Goal: Task Accomplishment & Management: Complete application form

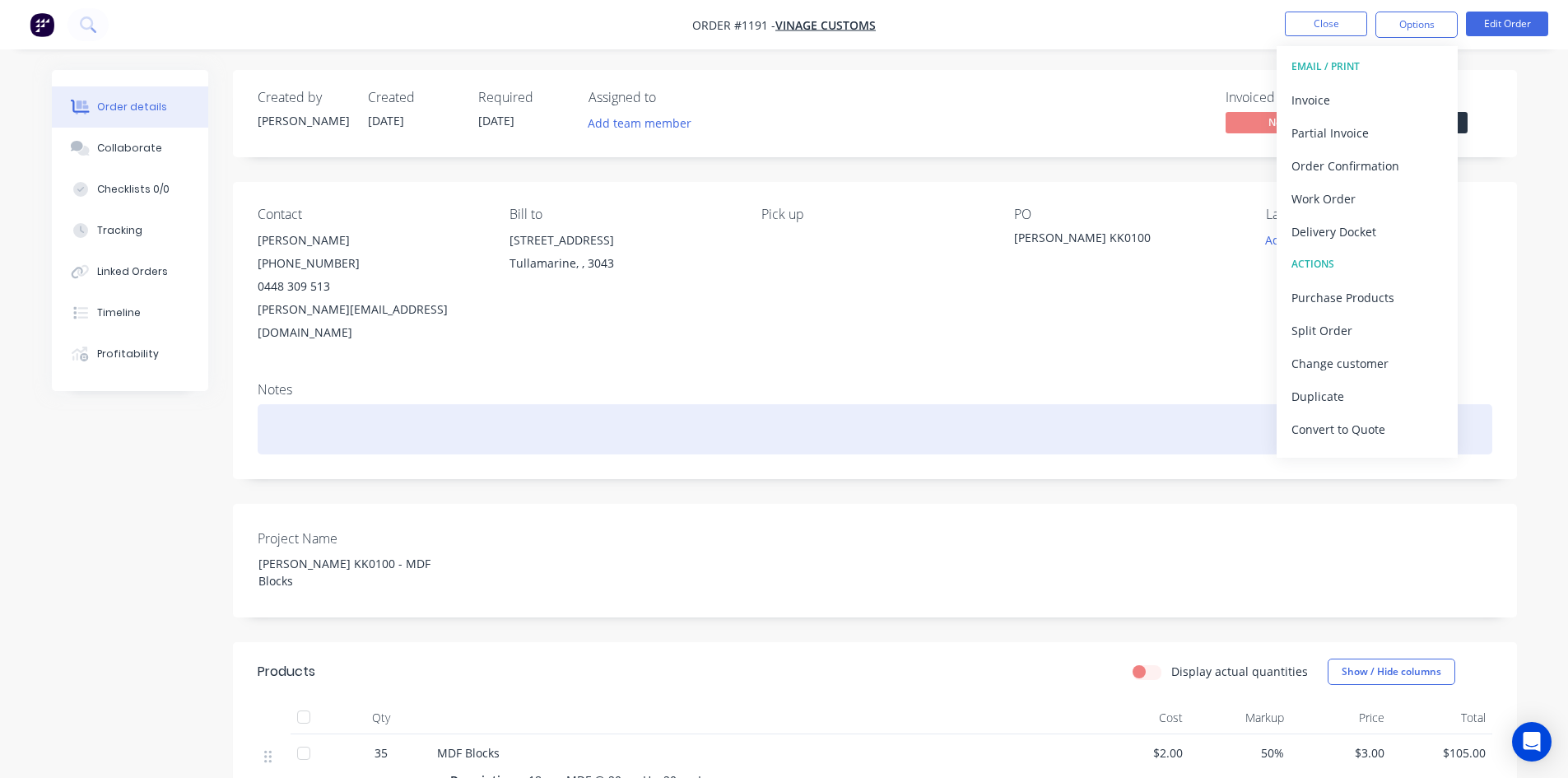
click at [824, 422] on div at bounding box center [875, 429] width 1235 height 50
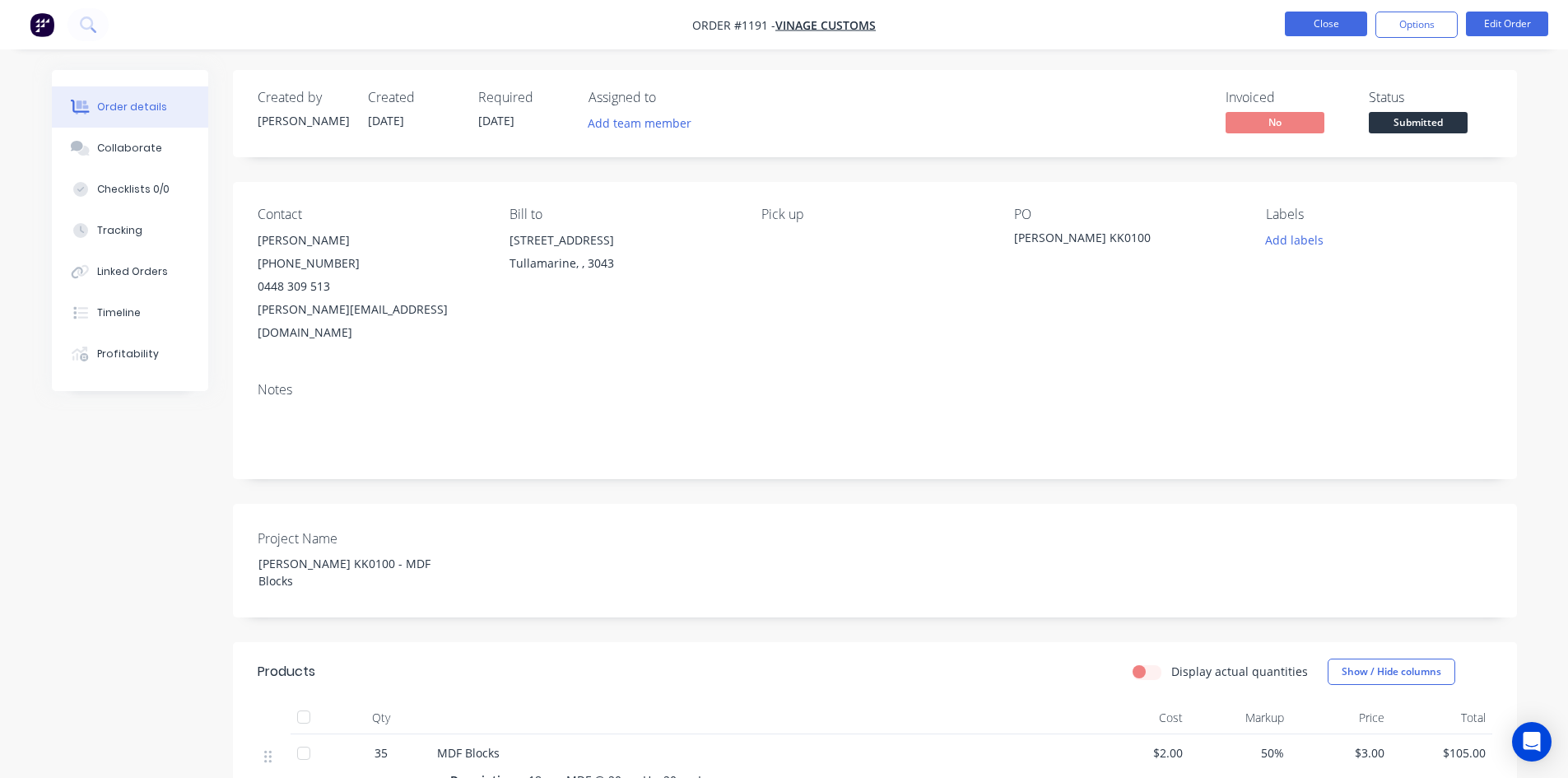
click at [1315, 30] on button "Close" at bounding box center [1327, 24] width 82 height 25
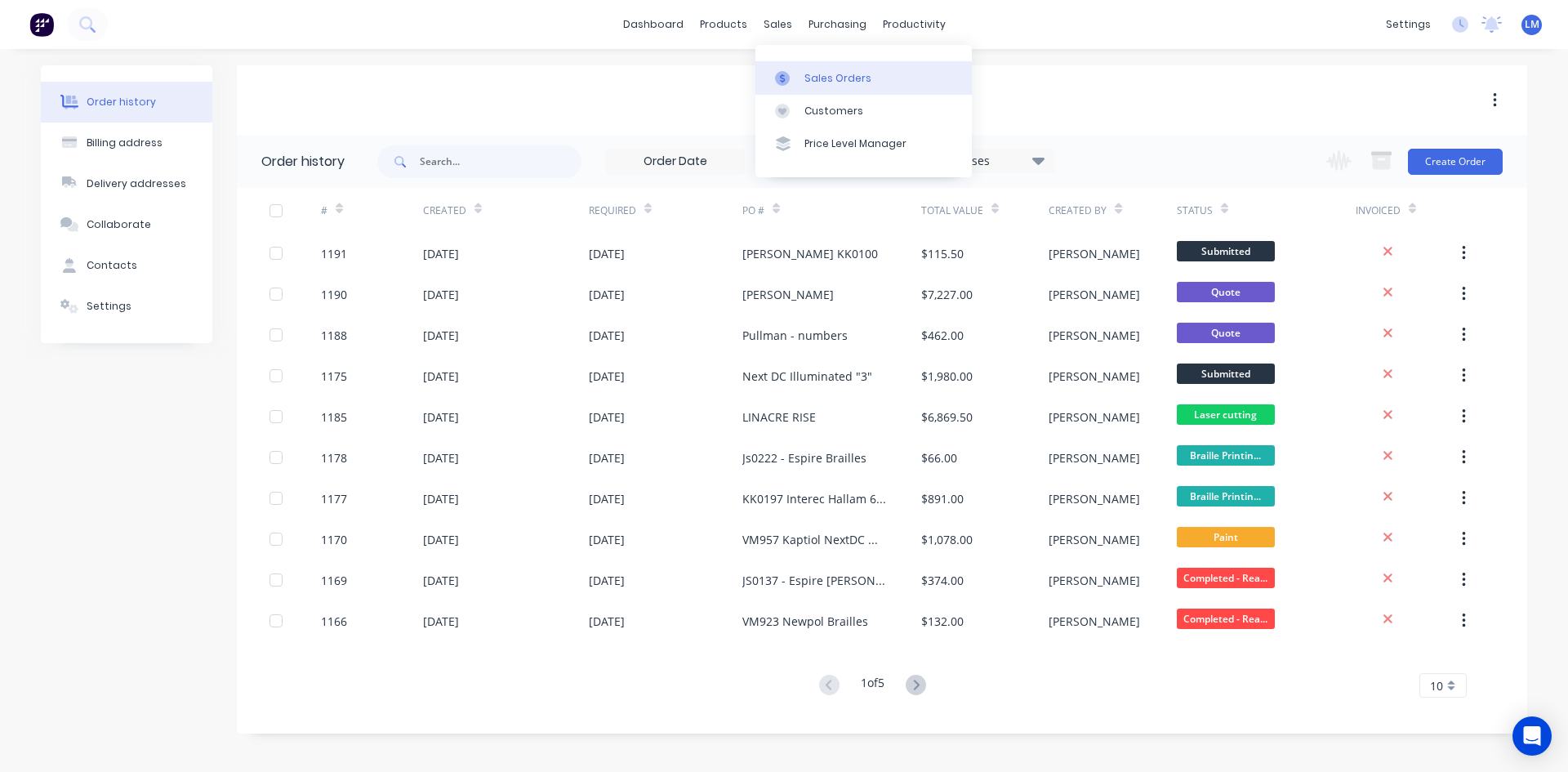
click at [824, 74] on div "Sales Orders" at bounding box center [838, 78] width 67 height 15
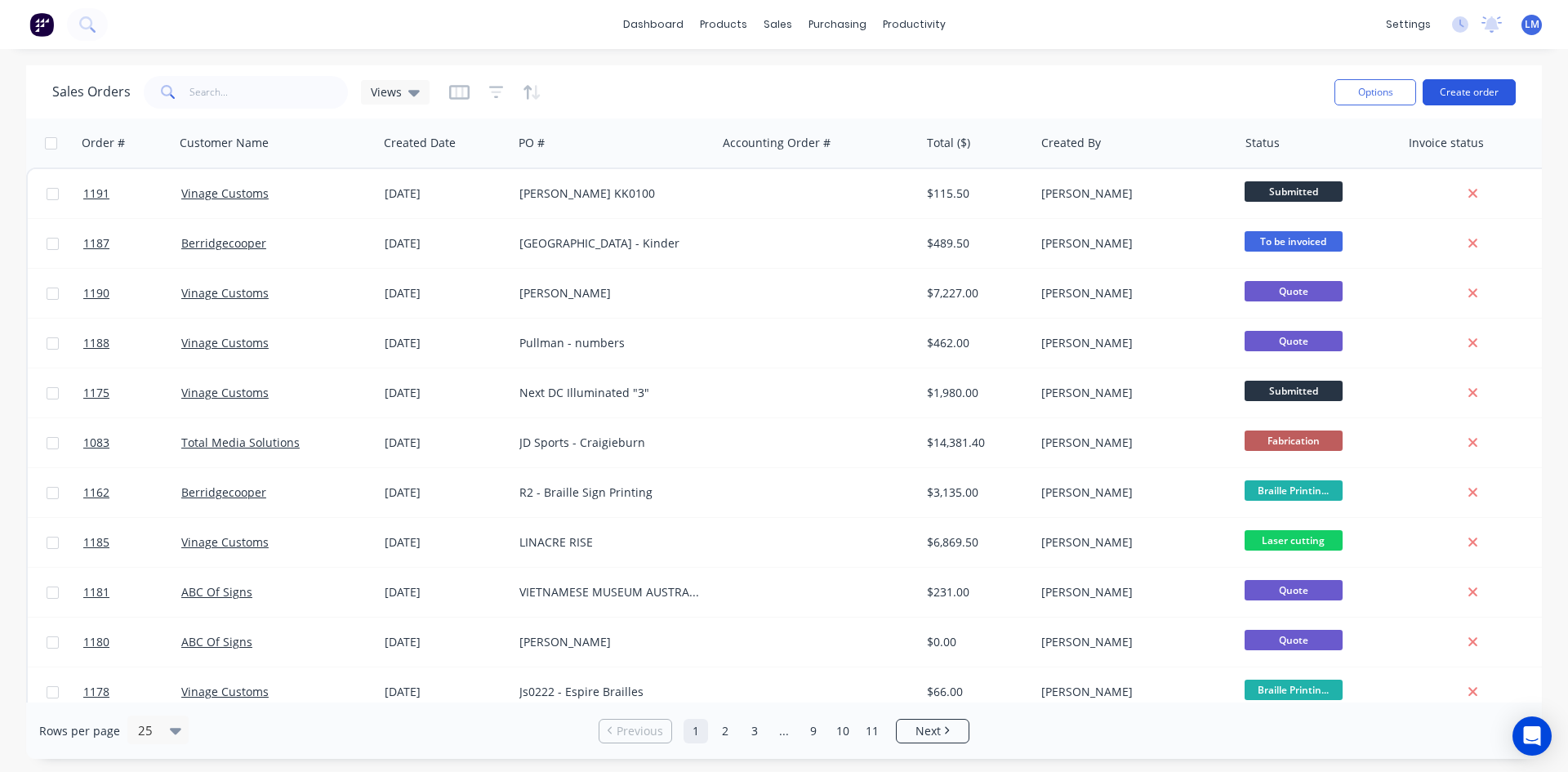
click at [1465, 92] on button "Create order" at bounding box center [1469, 92] width 93 height 26
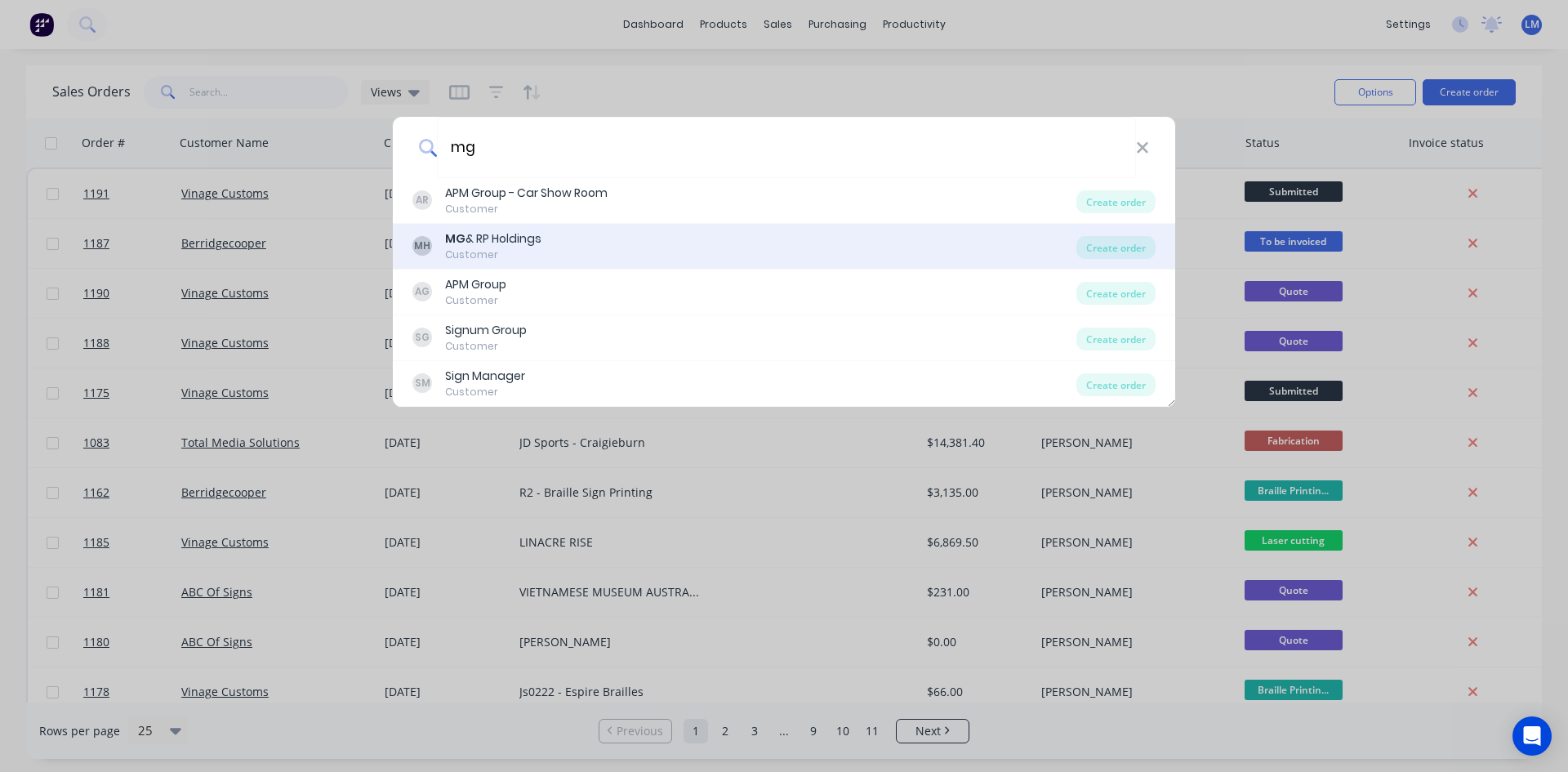
type input "mg"
click at [534, 239] on div "MG & RP Holdings" at bounding box center [494, 239] width 96 height 17
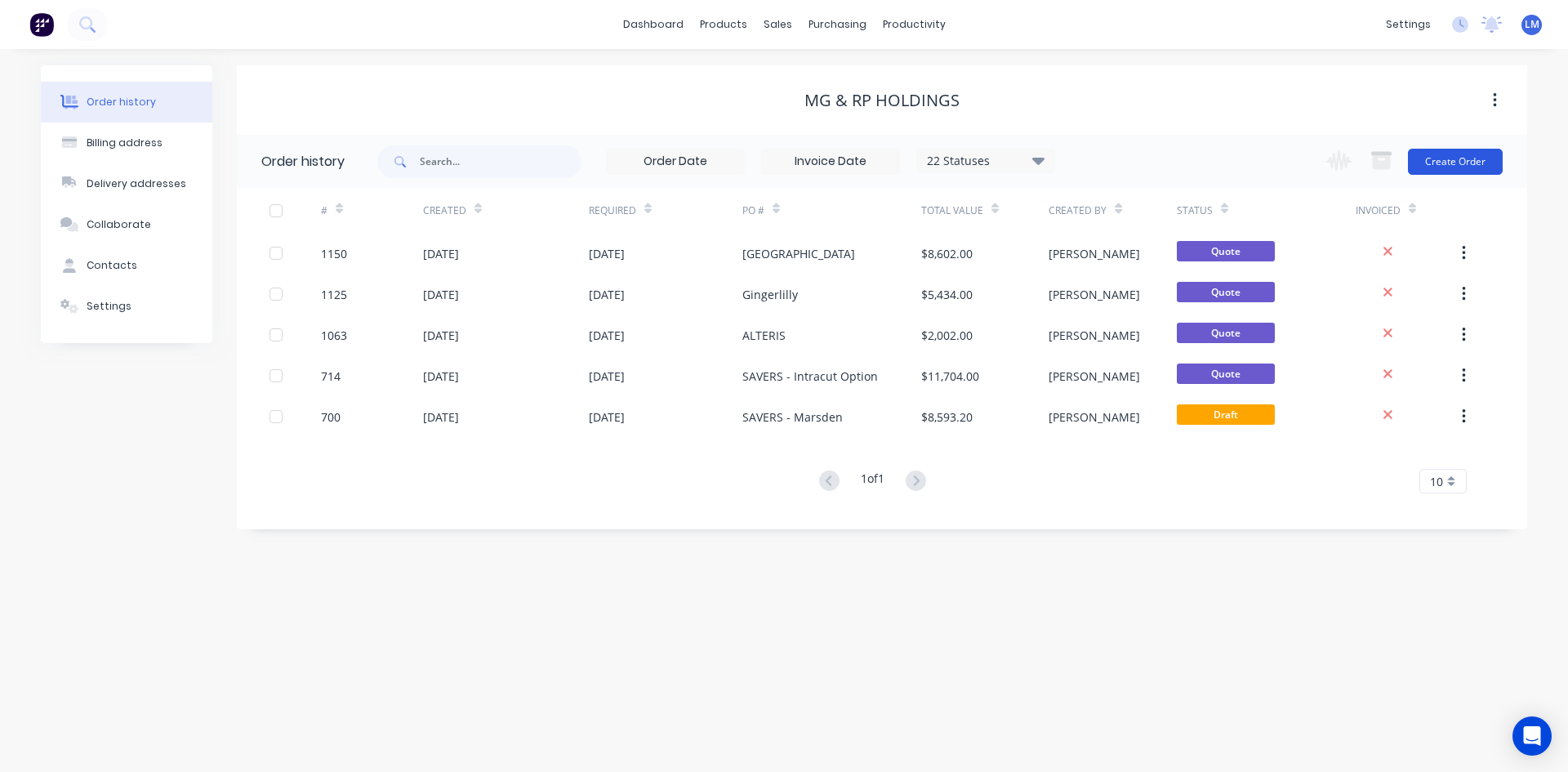
click at [1467, 163] on button "Create Order" at bounding box center [1455, 162] width 95 height 26
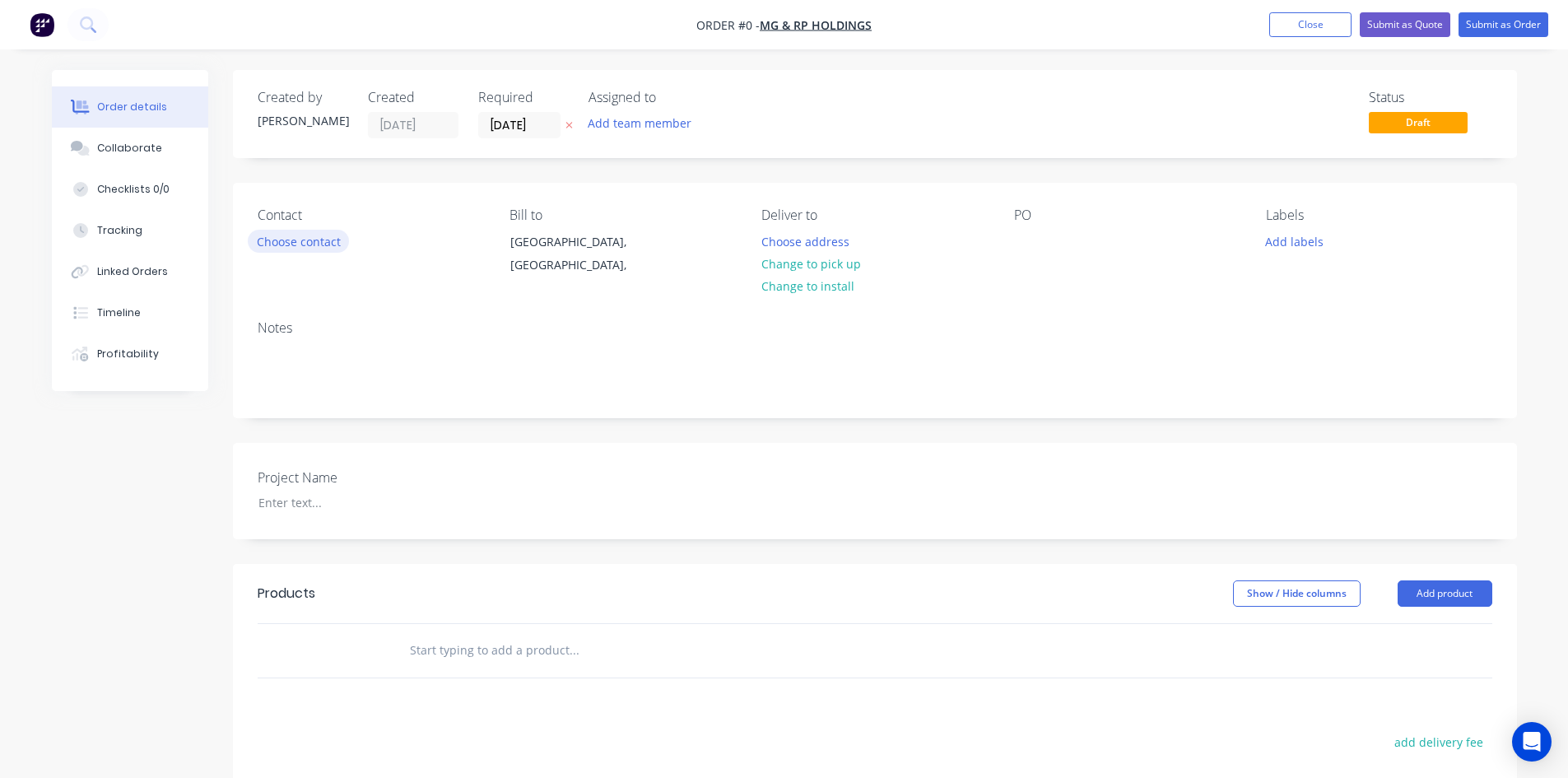
click at [308, 237] on button "Choose contact" at bounding box center [298, 240] width 101 height 22
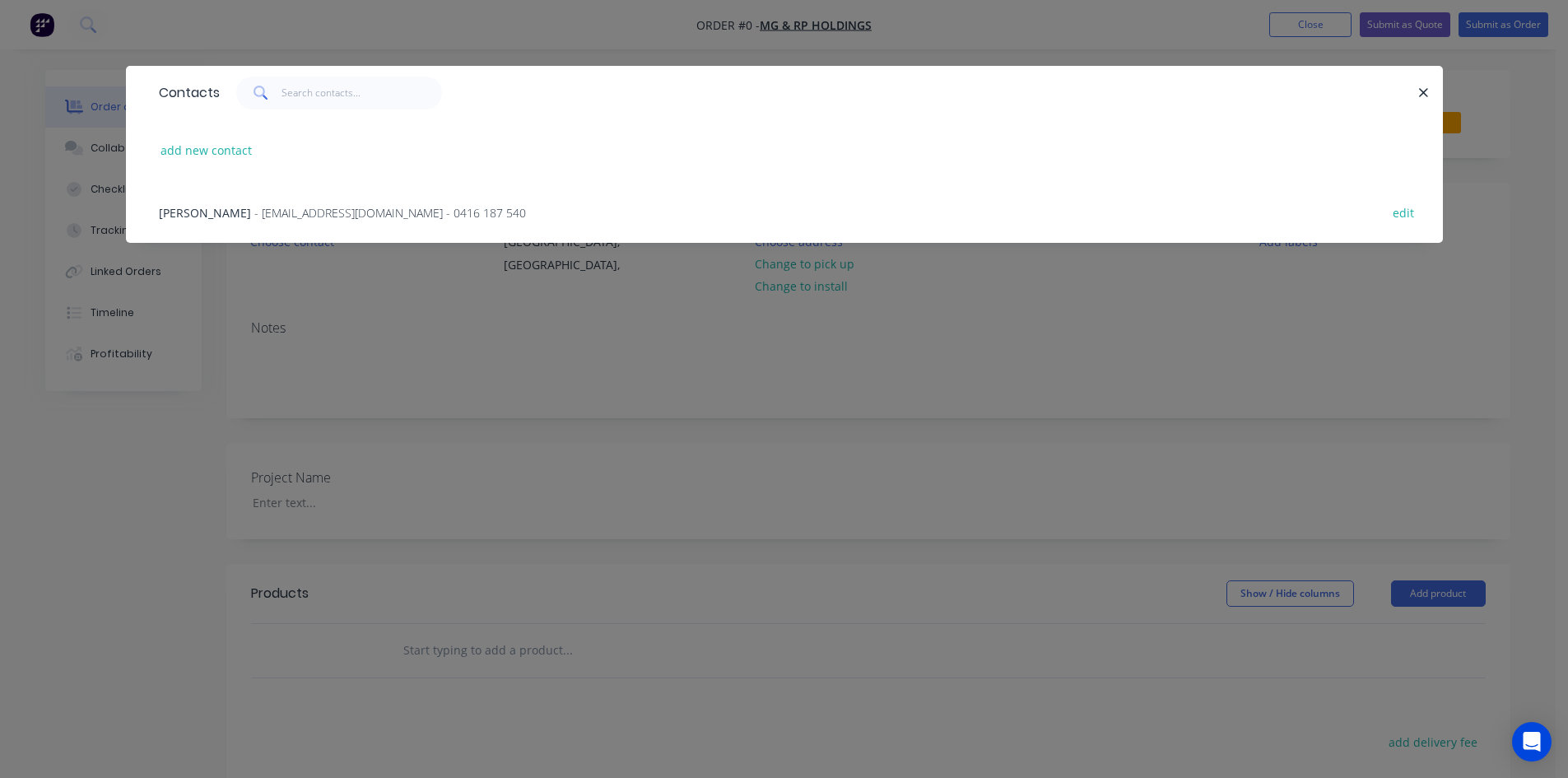
click at [266, 207] on span "- [EMAIL_ADDRESS][DOMAIN_NAME] - 0416 187 540" at bounding box center [390, 212] width 272 height 16
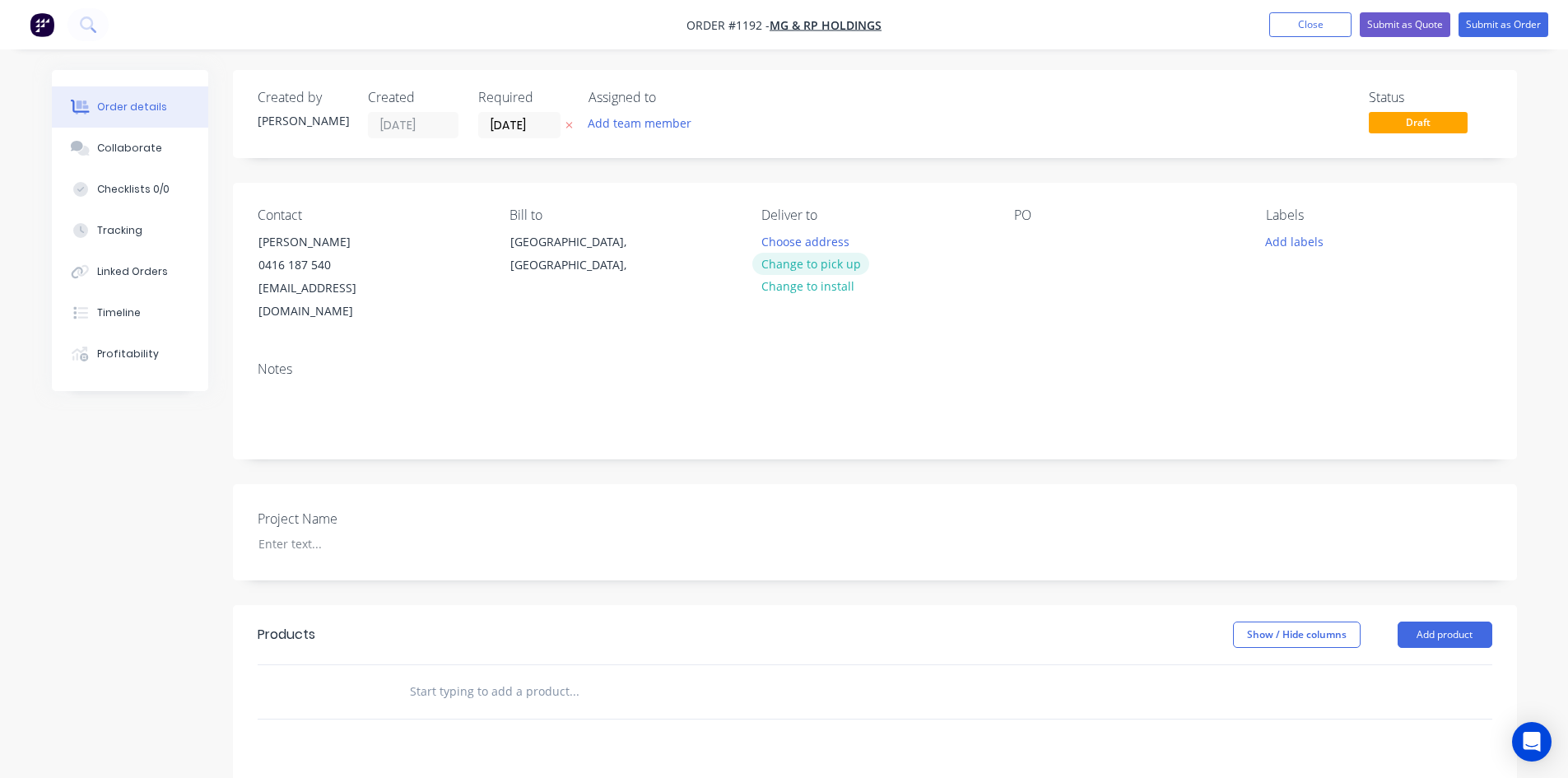
click at [831, 261] on button "Change to pick up" at bounding box center [811, 263] width 117 height 22
click at [1026, 242] on div at bounding box center [1028, 241] width 26 height 24
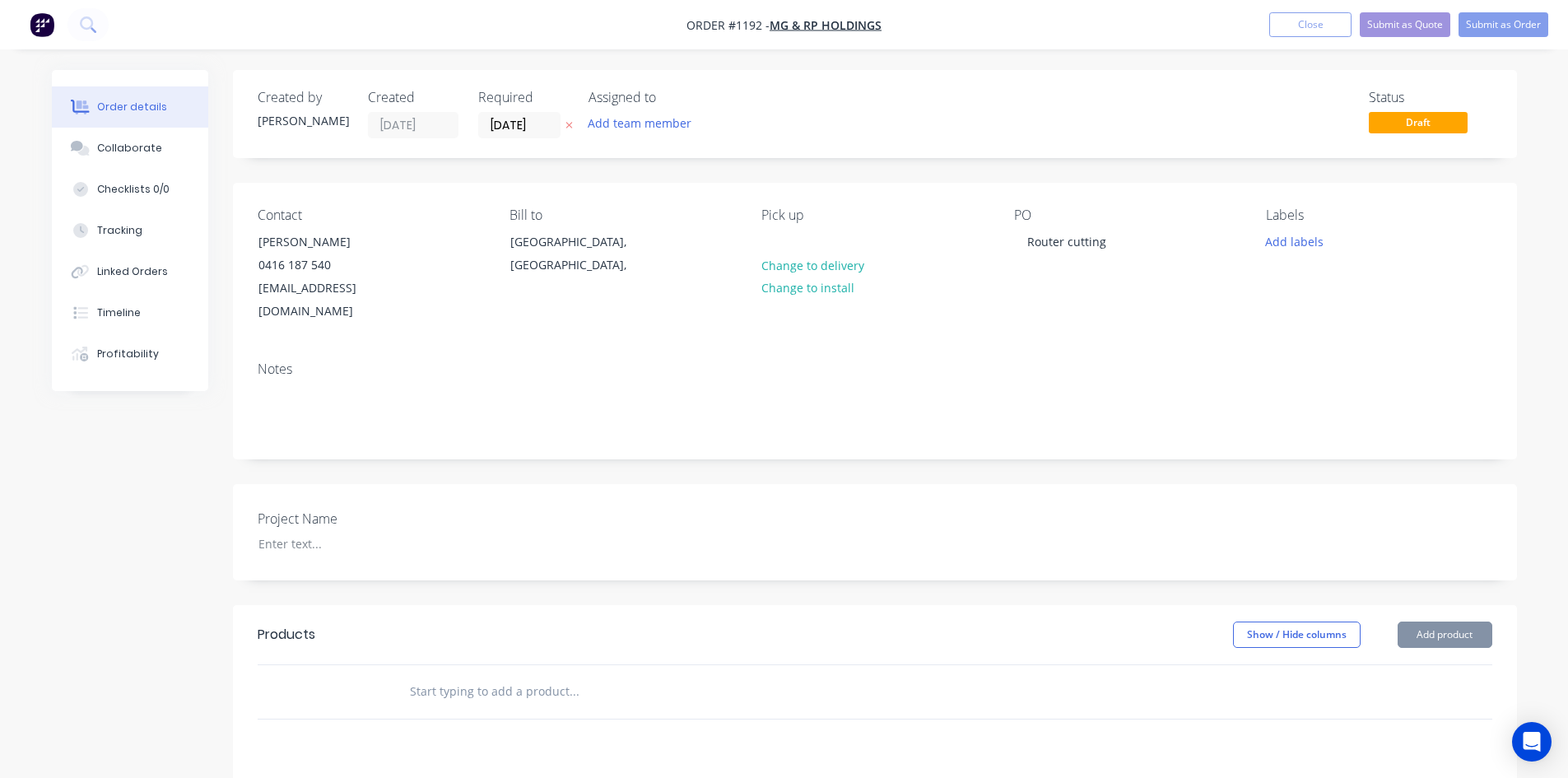
click at [505, 675] on input "text" at bounding box center [574, 692] width 329 height 33
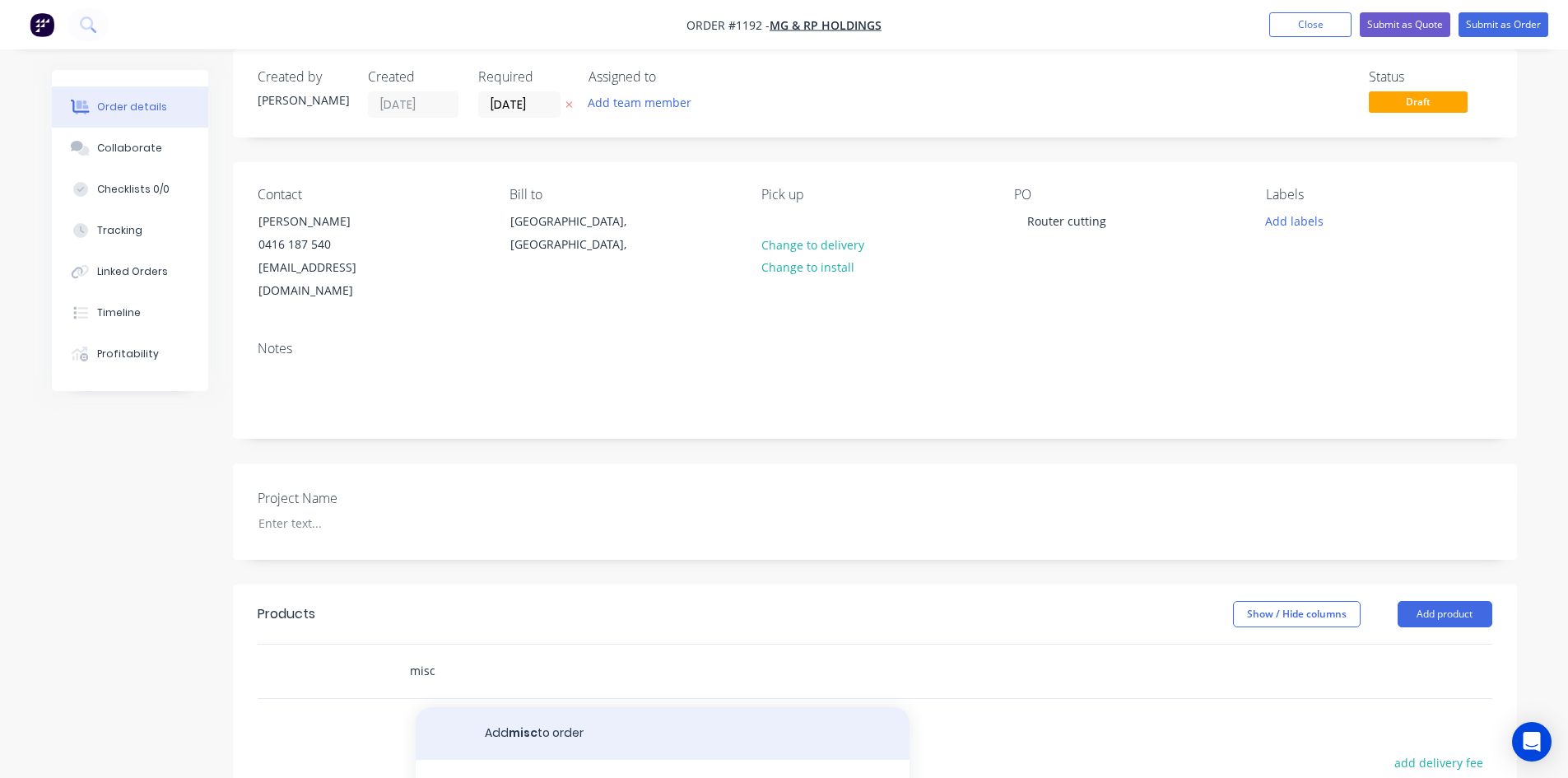
scroll to position [82, 0]
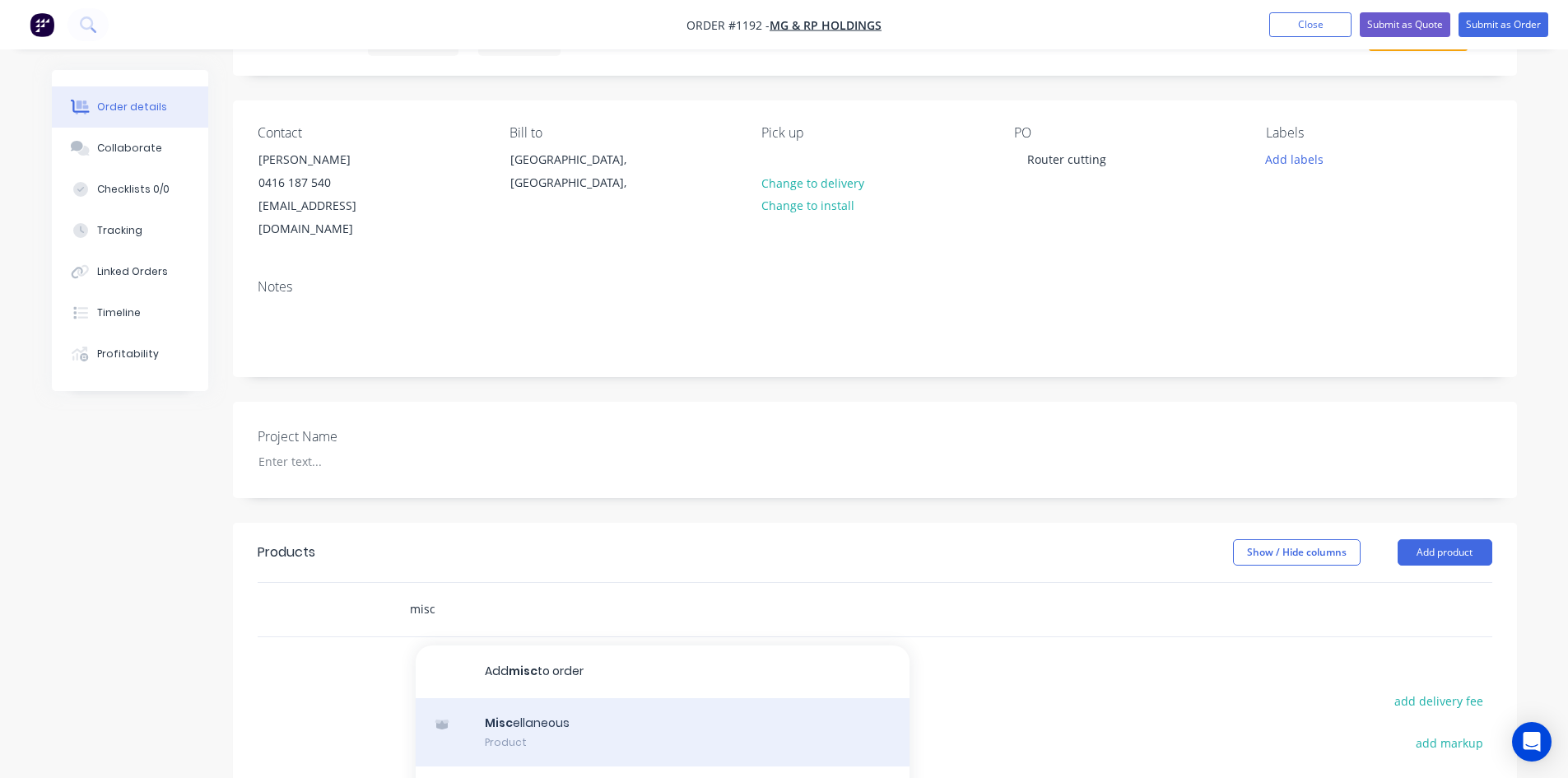
type input "misc"
click at [576, 710] on div "Misc ellaneous Product" at bounding box center [663, 733] width 494 height 69
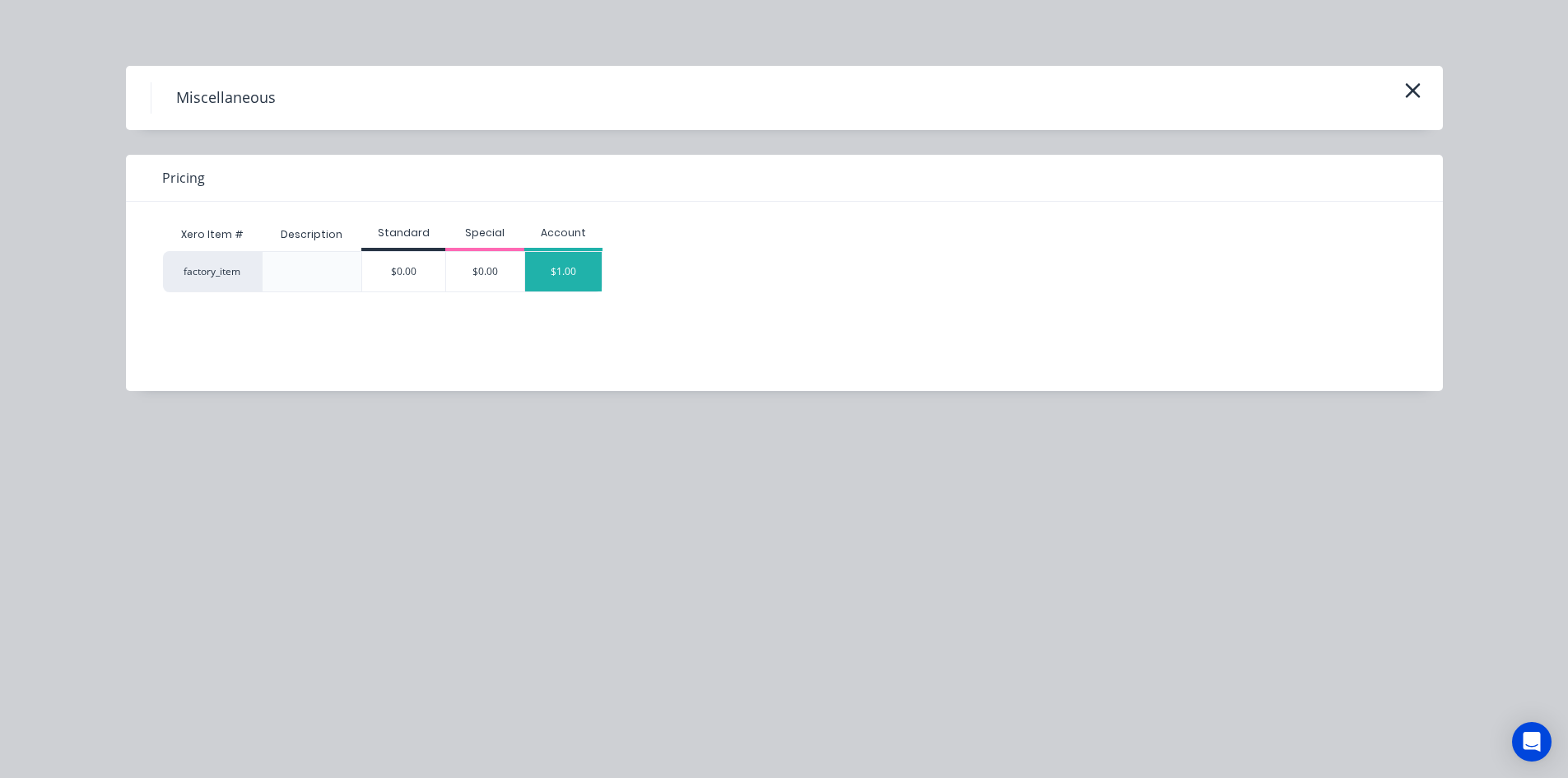
click at [562, 266] on div "$1.00" at bounding box center [564, 272] width 77 height 40
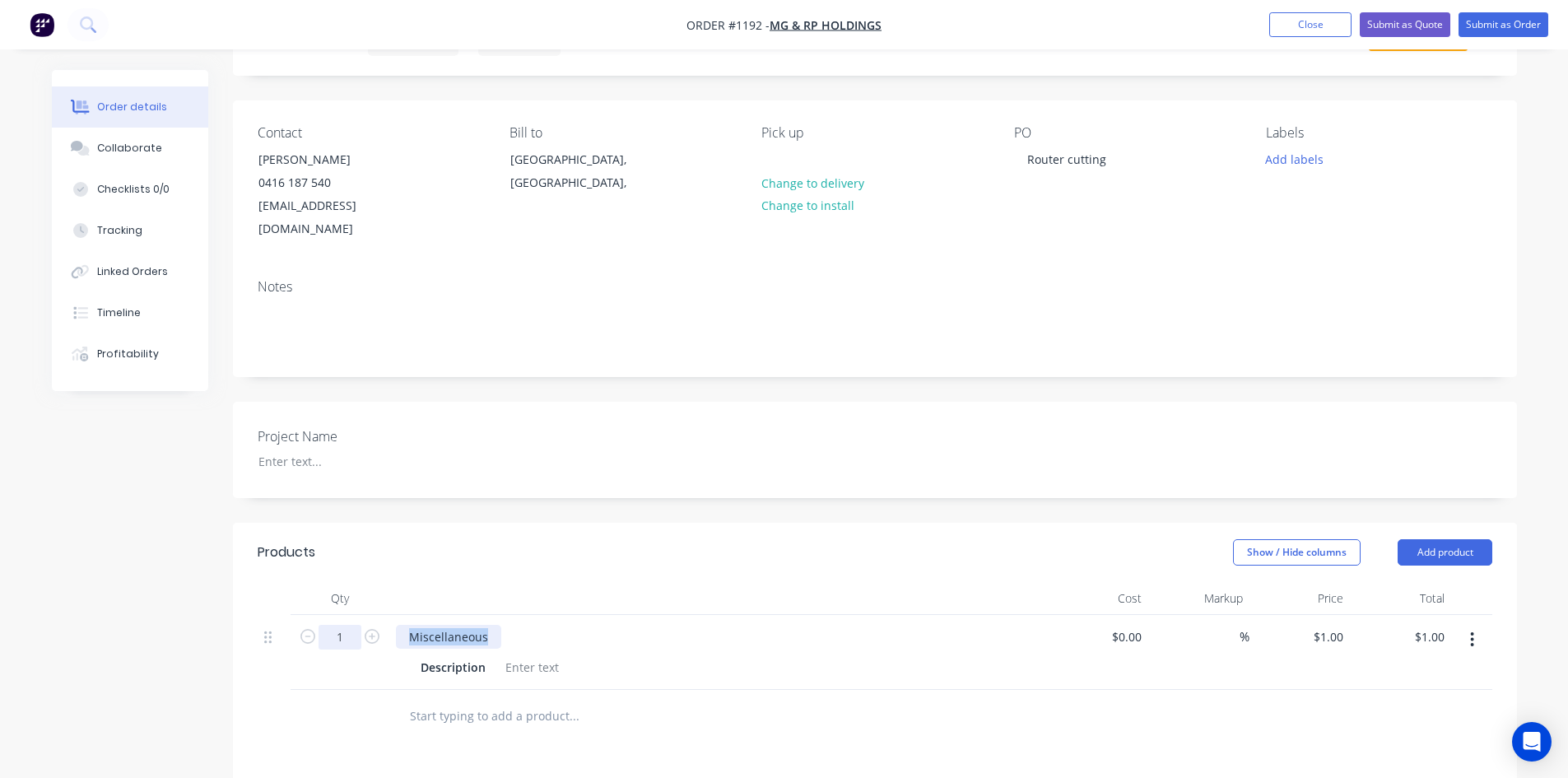
drag, startPoint x: 490, startPoint y: 611, endPoint x: 334, endPoint y: 616, distance: 156.1
click at [354, 615] on div "1 Miscellaneous Description $0.00 $0.00 % $1.00 $1.00 $1.00 $1.00" at bounding box center [875, 652] width 1235 height 75
click at [530, 655] on div at bounding box center [532, 667] width 67 height 24
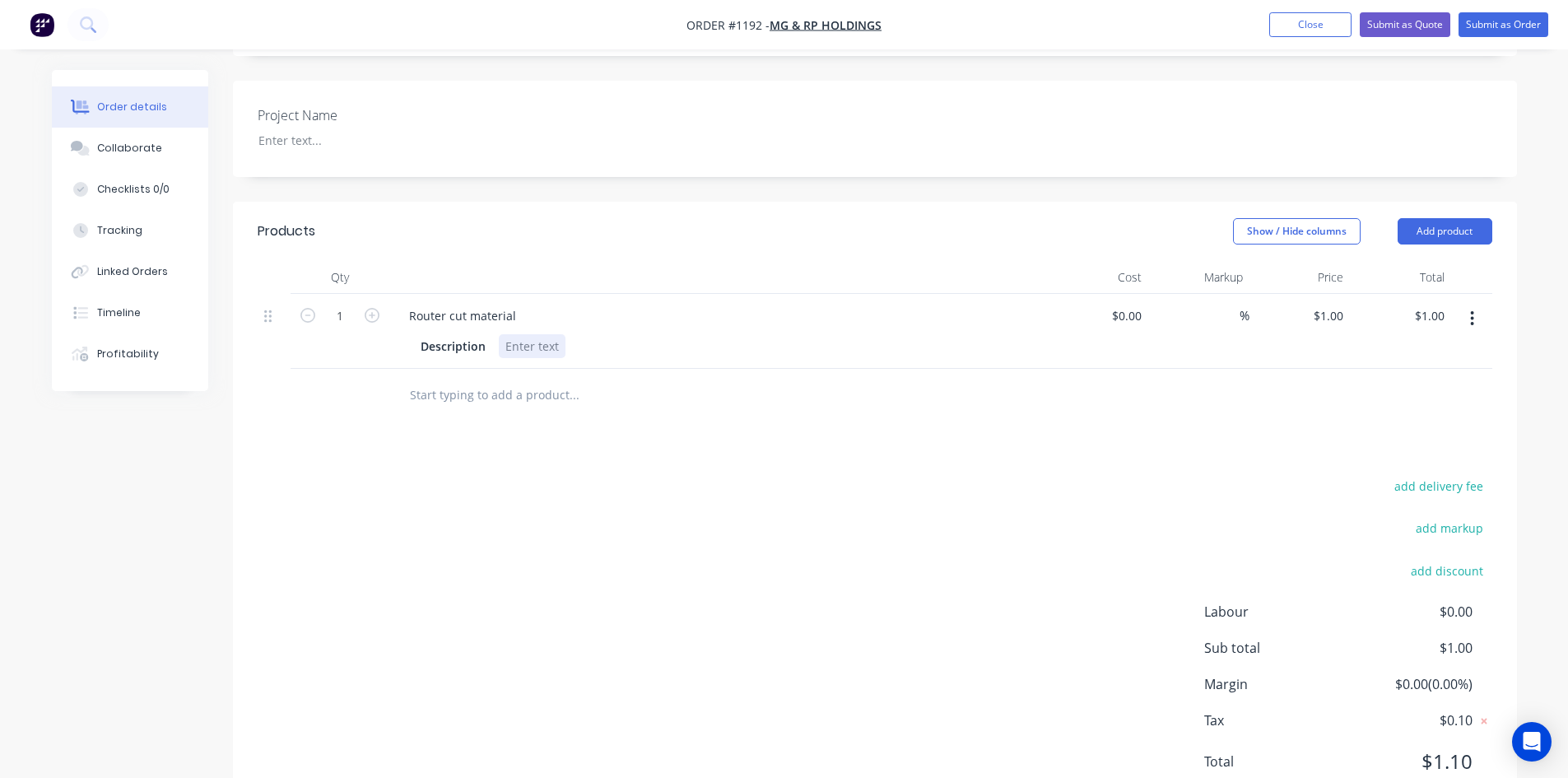
scroll to position [445, 0]
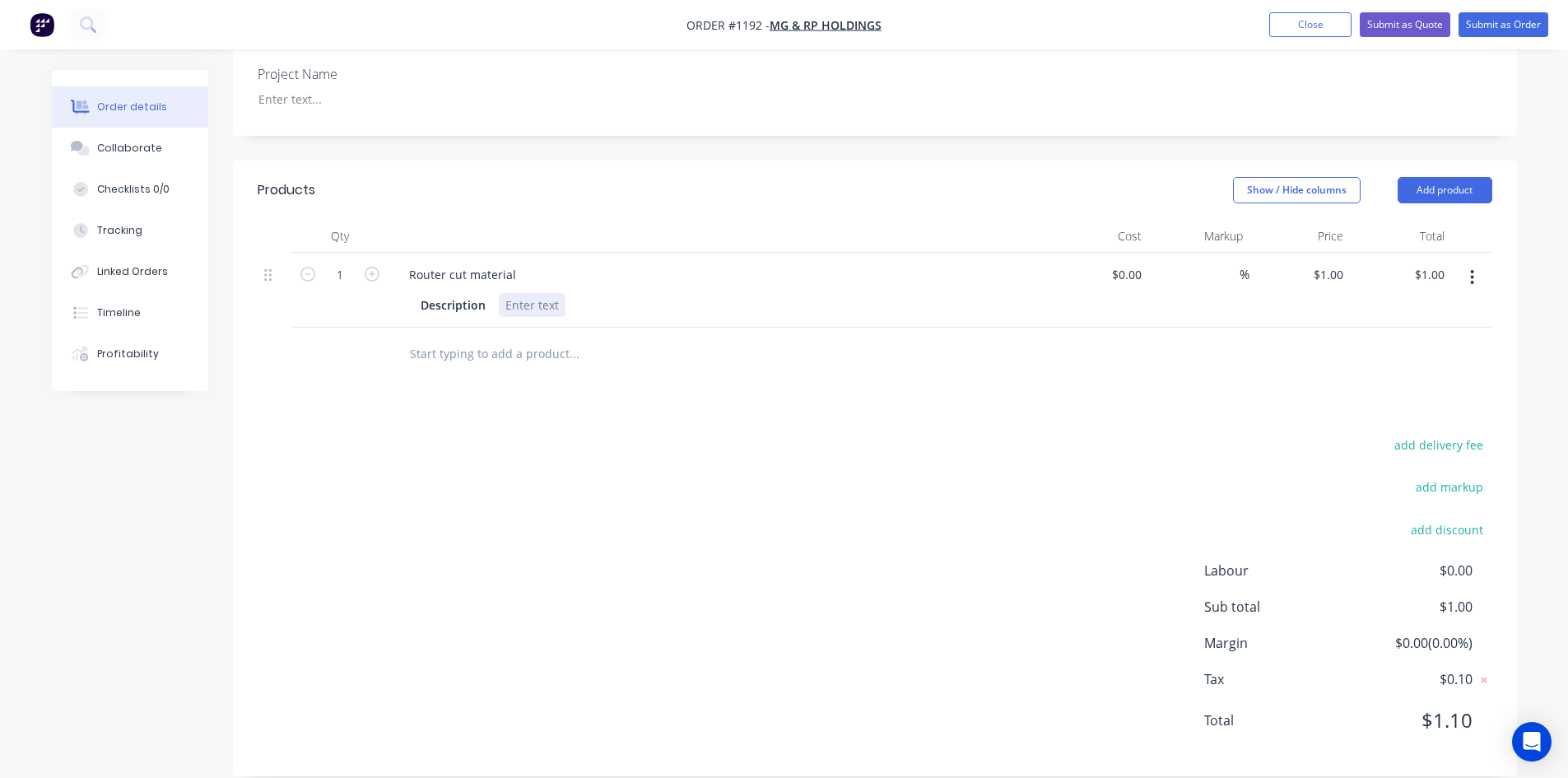
click at [547, 293] on div at bounding box center [532, 305] width 67 height 24
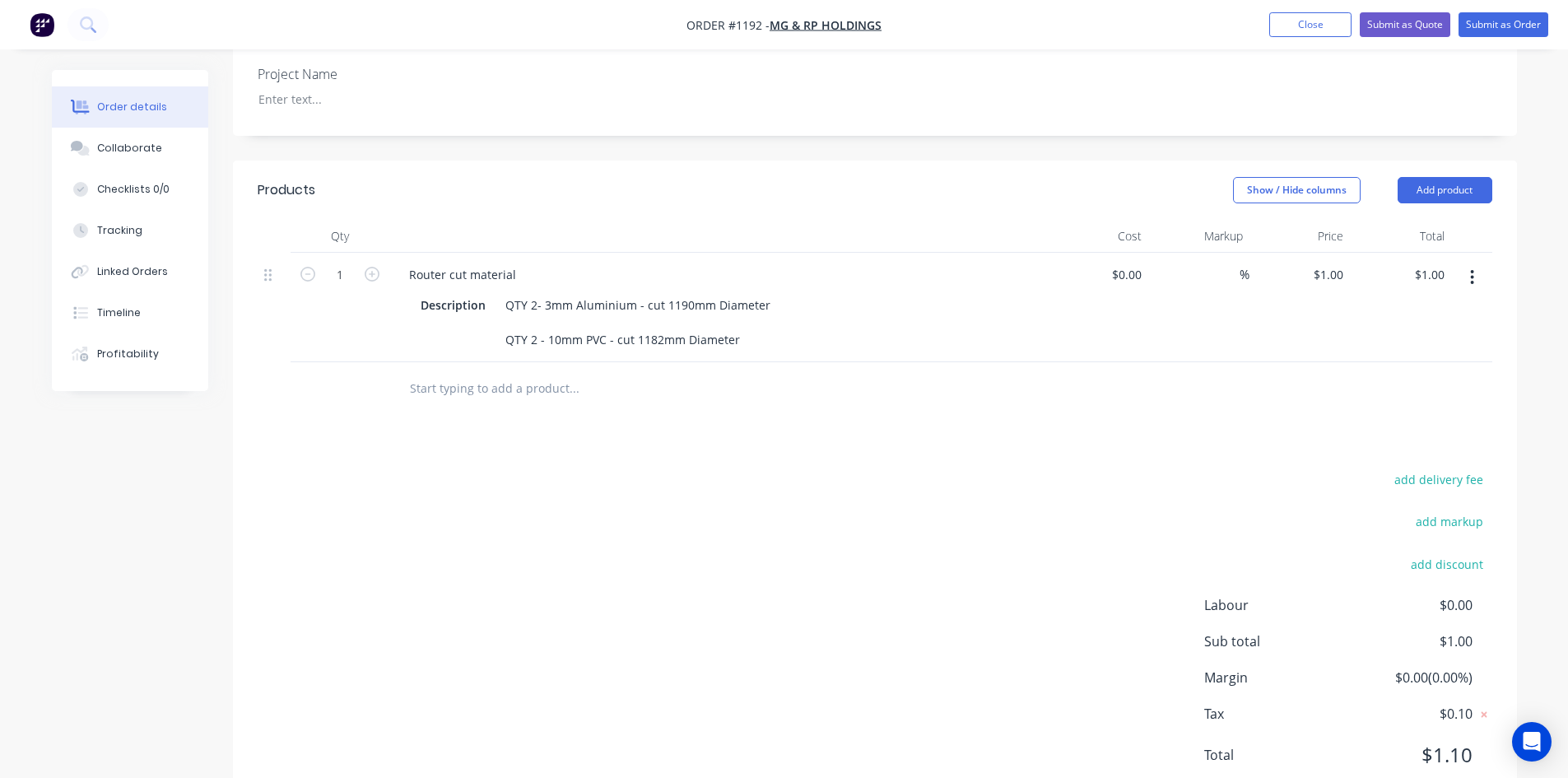
drag, startPoint x: 821, startPoint y: 549, endPoint x: 944, endPoint y: 444, distance: 161.7
click at [821, 548] on div "add delivery fee add markup add discount Labour $0.00 Sub total $1.00 Margin $0…" at bounding box center [875, 627] width 1235 height 318
click at [1141, 263] on input at bounding box center [1139, 274] width 19 height 24
type input "$340.00"
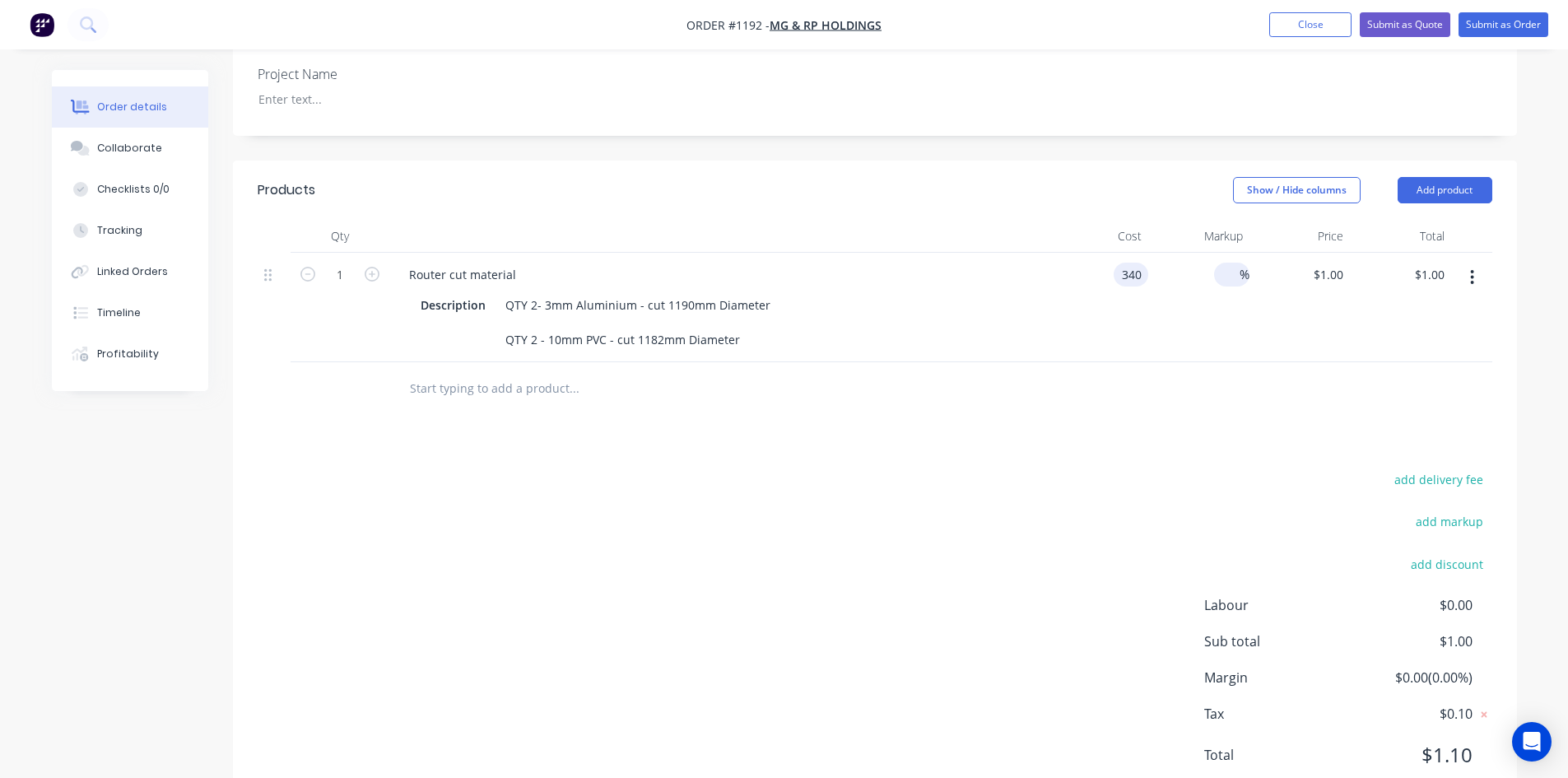
type input "$340.00"
click at [1231, 263] on input at bounding box center [1230, 274] width 19 height 24
type input "40"
type input "$476.00"
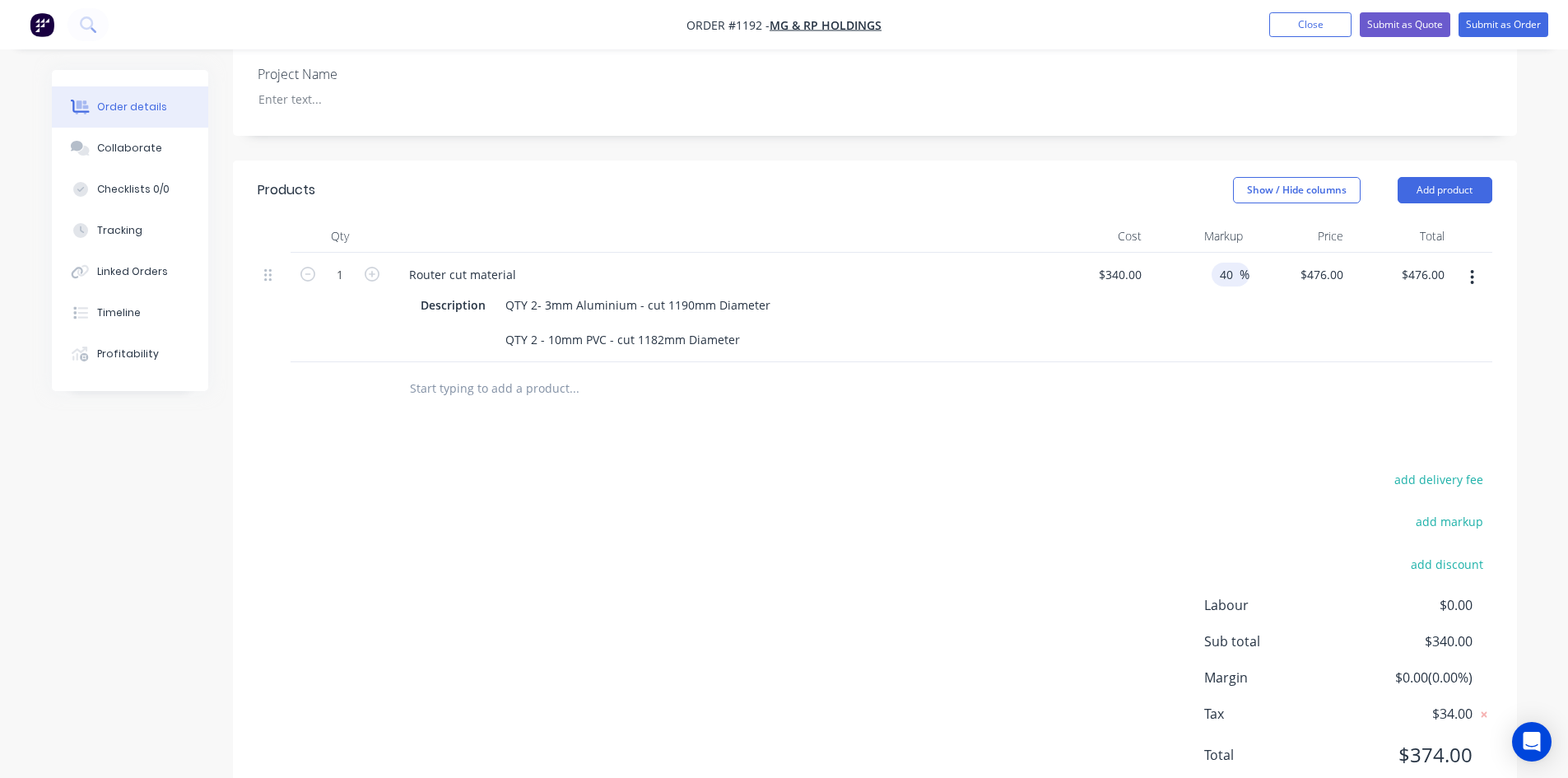
click at [1146, 374] on div at bounding box center [875, 389] width 1235 height 54
click at [1229, 263] on input "40" at bounding box center [1230, 274] width 21 height 24
click at [1103, 472] on div "add delivery fee add markup add discount Labour $0.00 Sub total $476.00 Margin …" at bounding box center [875, 627] width 1235 height 318
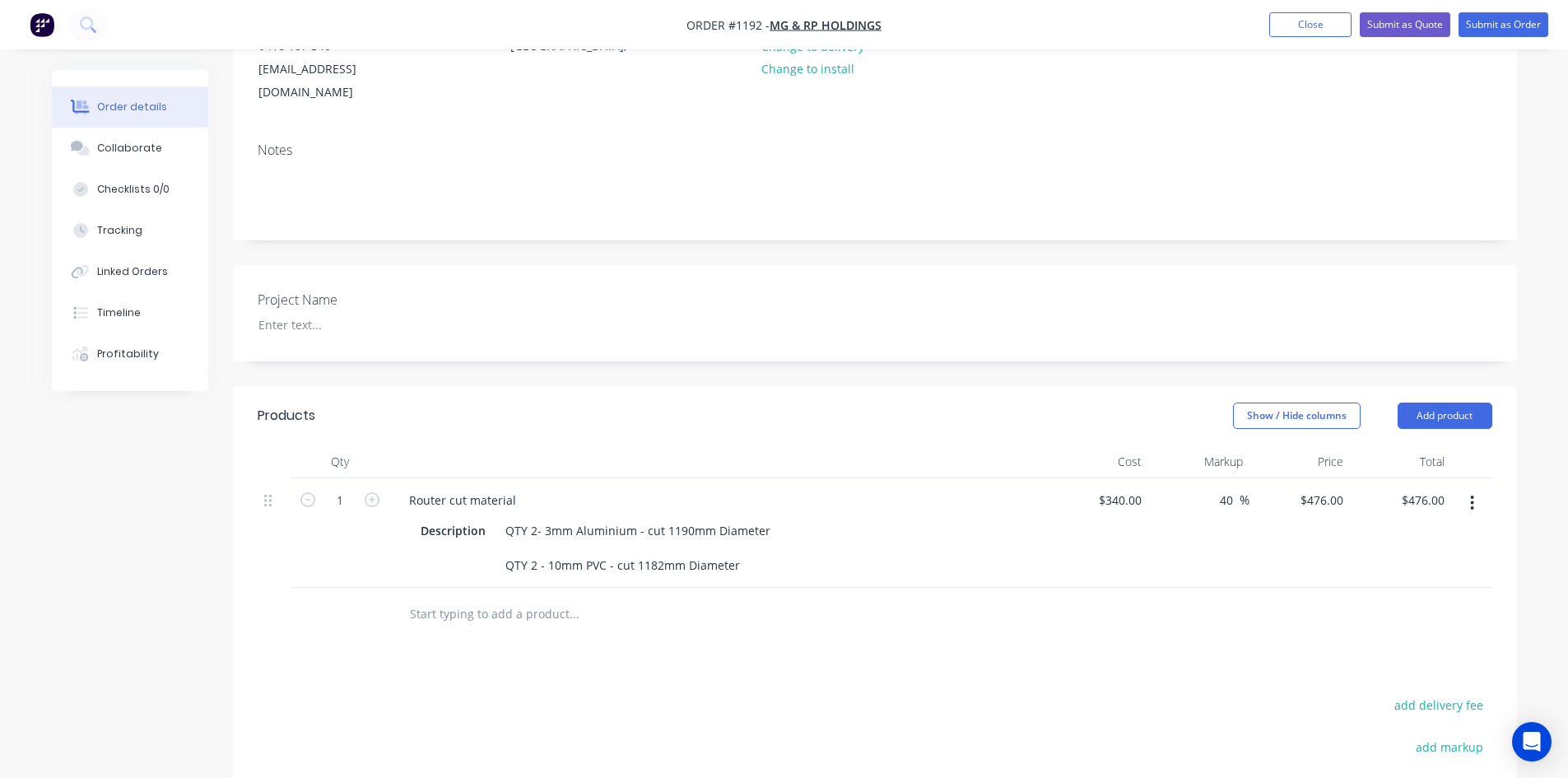
scroll to position [0, 0]
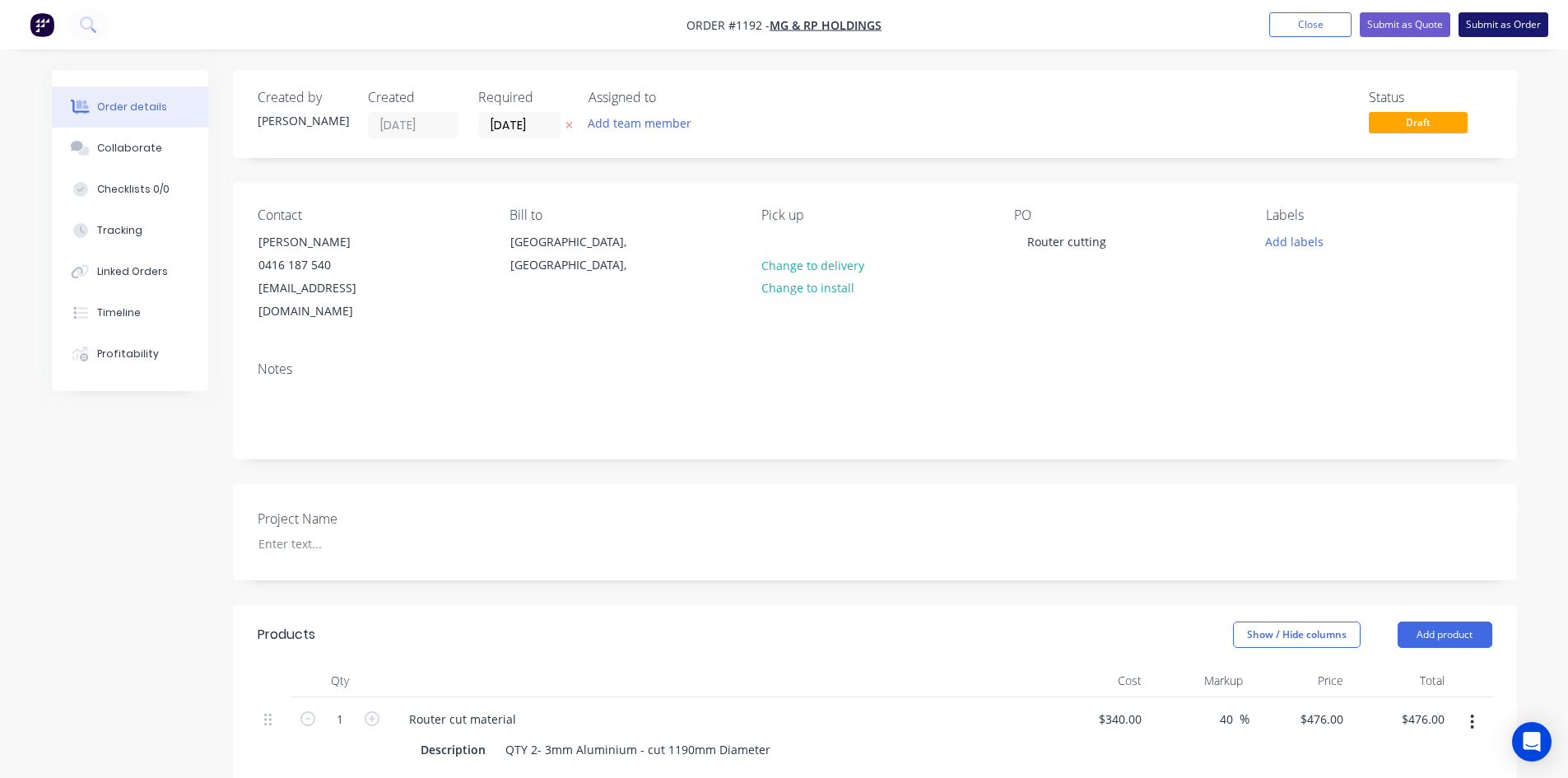
click at [1491, 27] on button "Submit as Order" at bounding box center [1503, 25] width 90 height 25
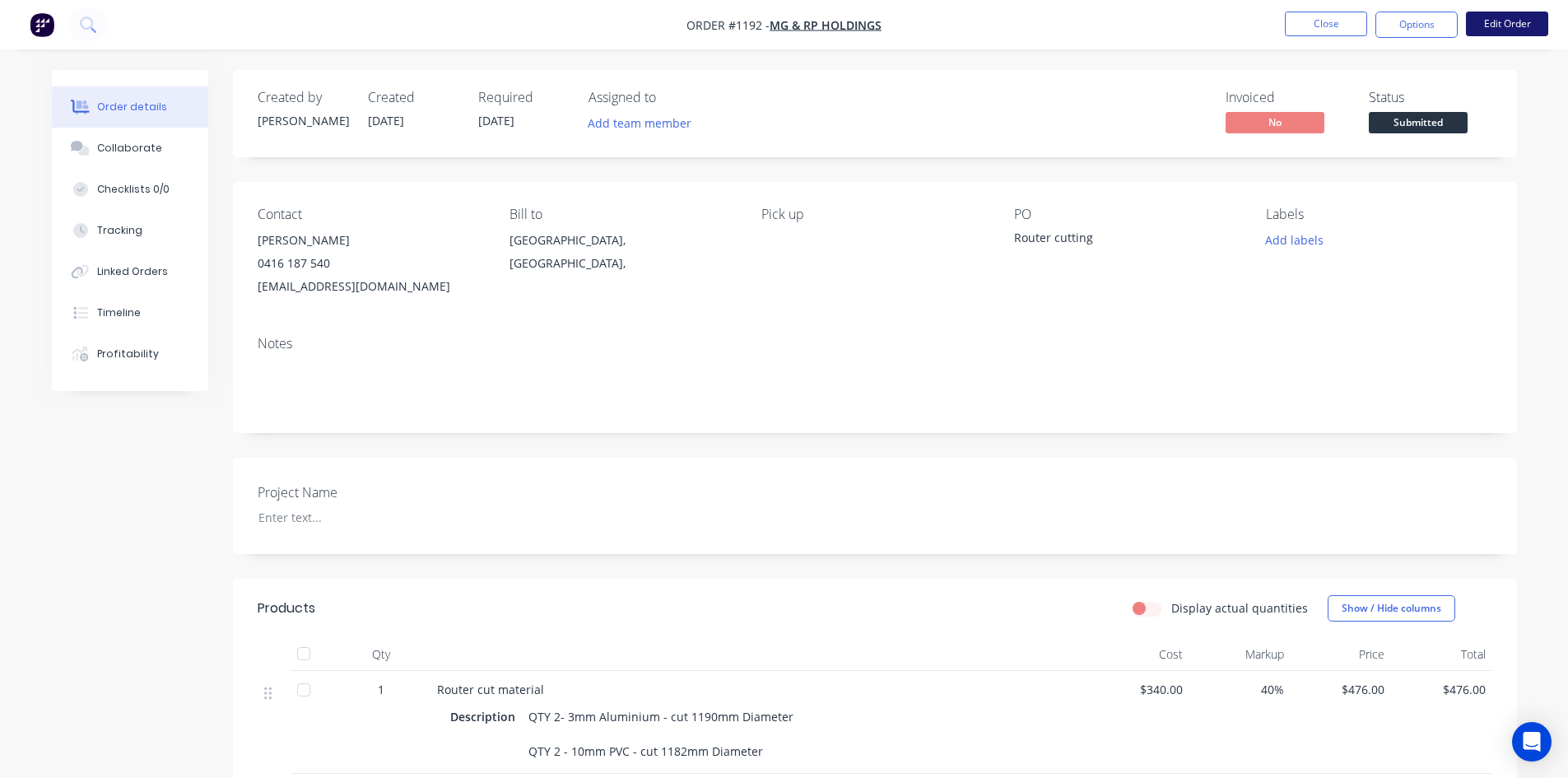
click at [1489, 29] on button "Edit Order" at bounding box center [1507, 24] width 82 height 25
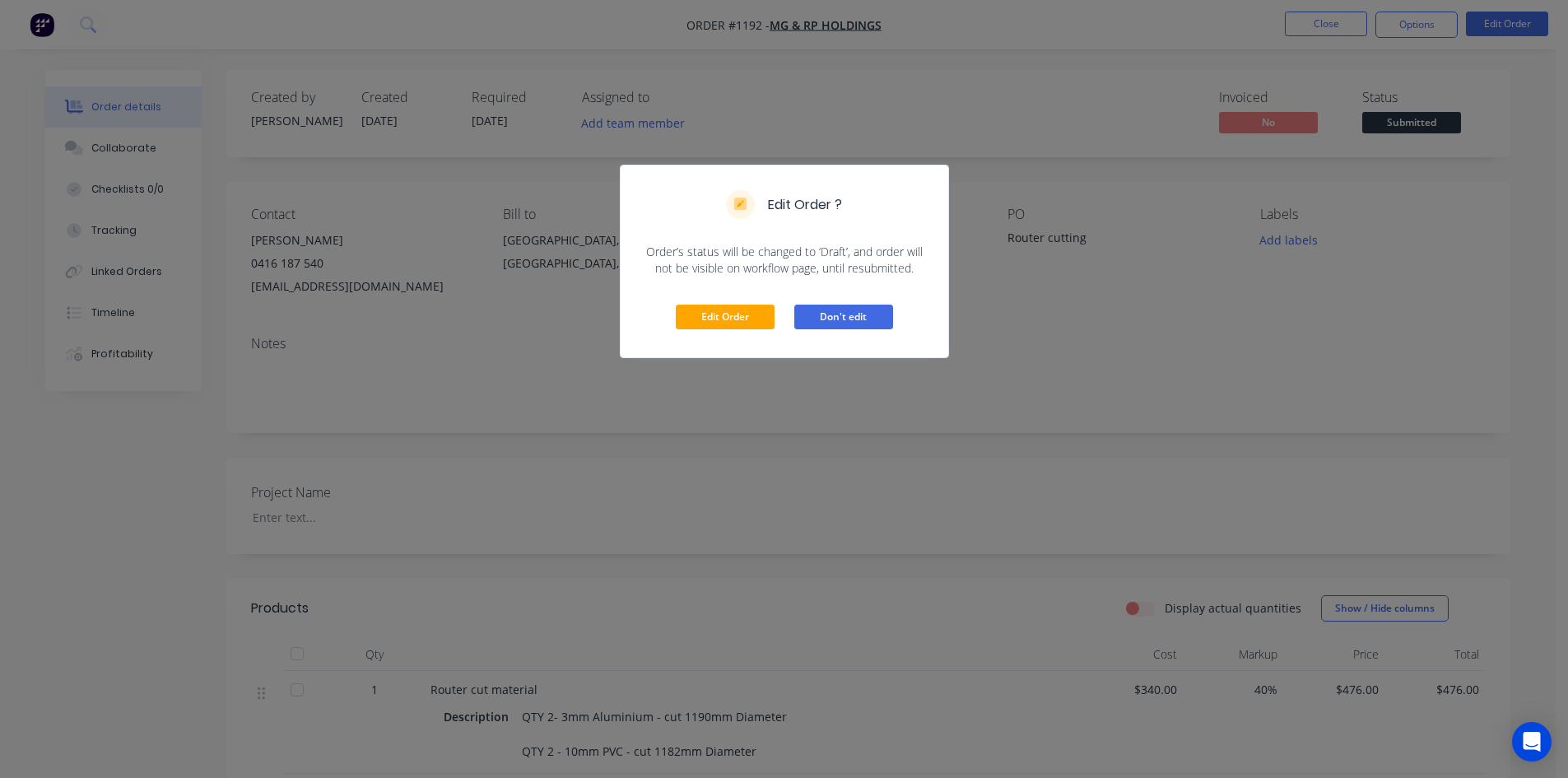
drag, startPoint x: 852, startPoint y: 309, endPoint x: 1043, endPoint y: 232, distance: 205.9
click at [853, 310] on button "Don't edit" at bounding box center [844, 317] width 99 height 25
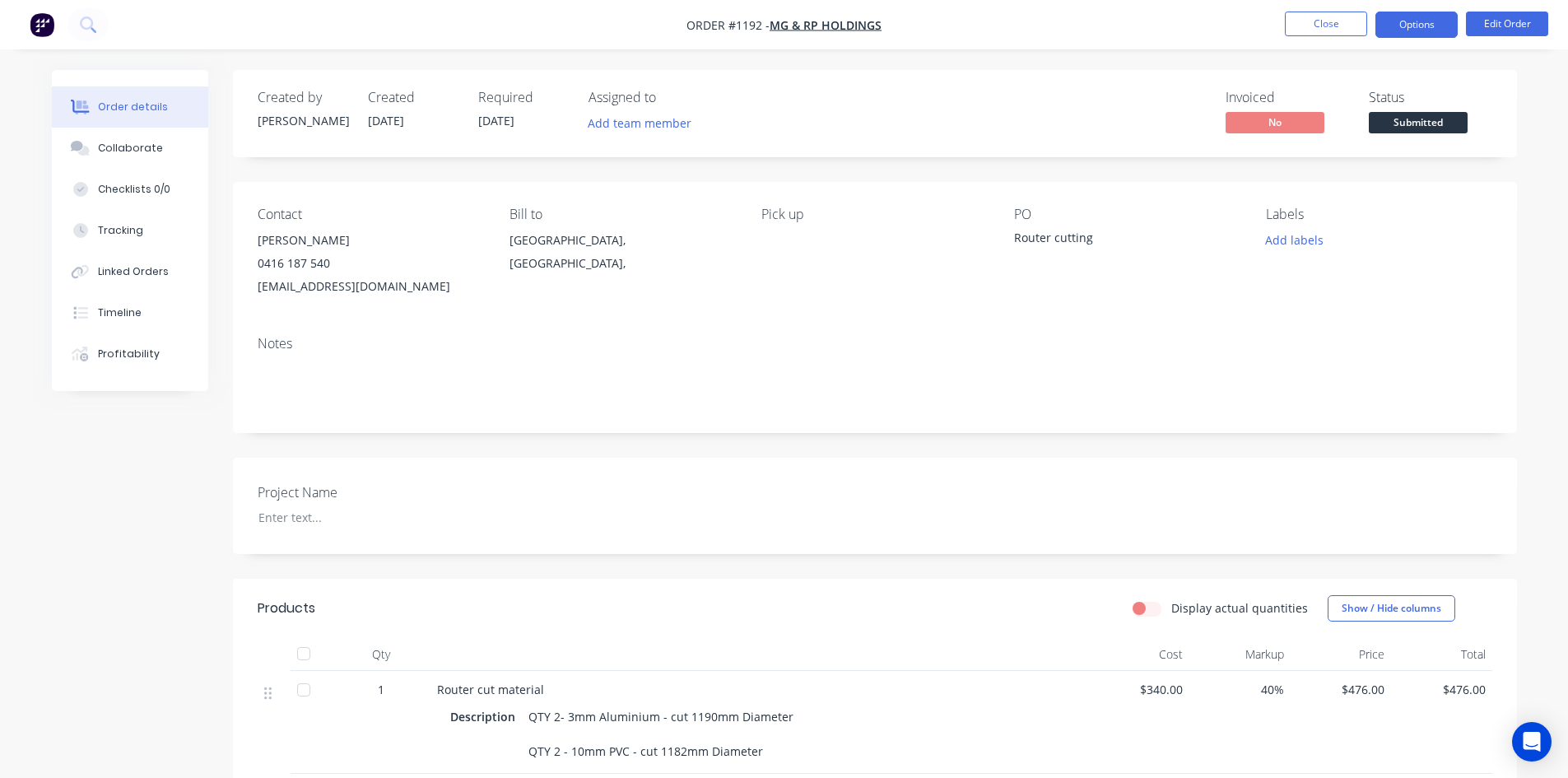
click at [1403, 35] on button "Options" at bounding box center [1416, 25] width 82 height 26
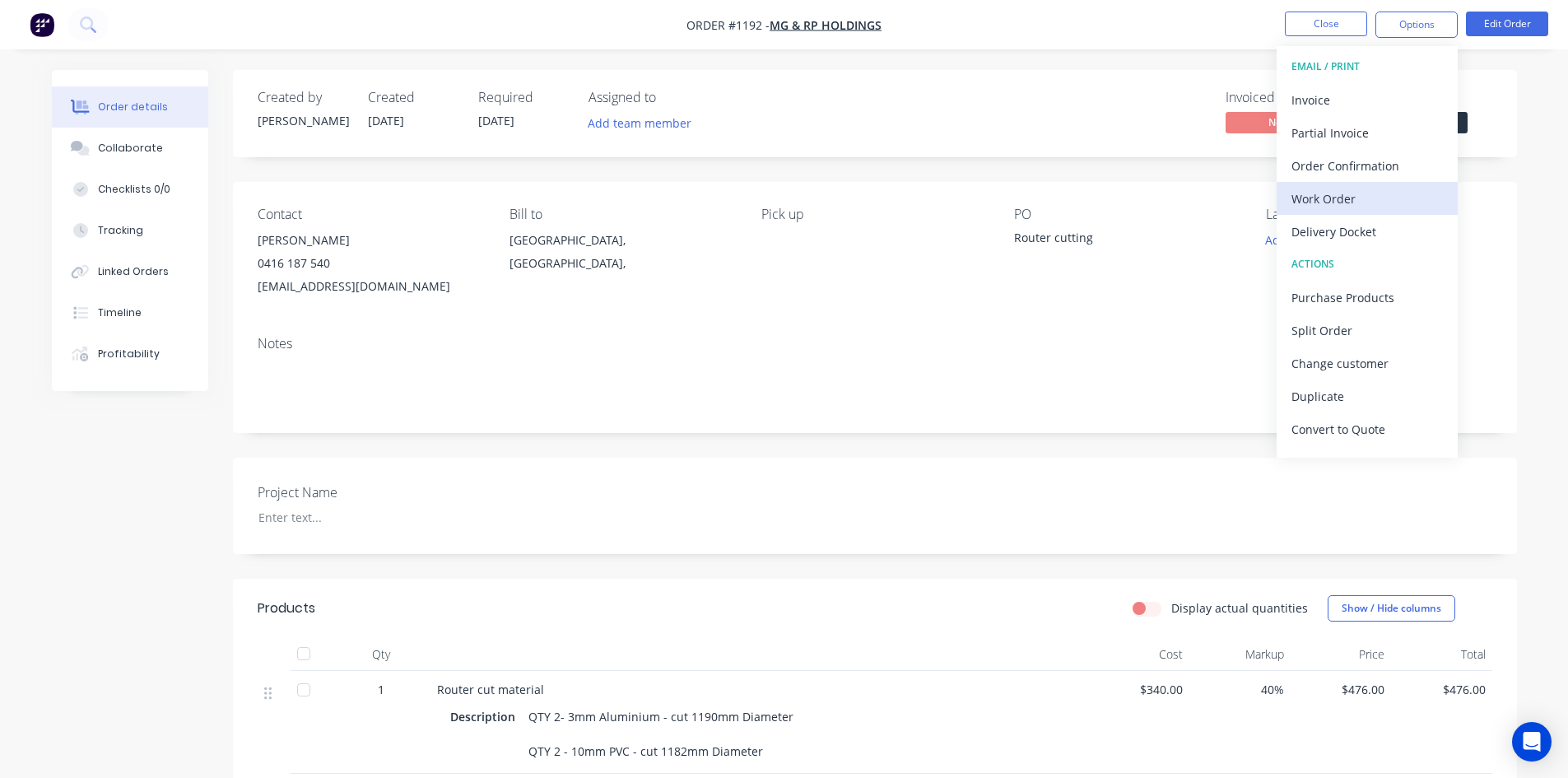
click at [1365, 203] on div "Work Order" at bounding box center [1368, 198] width 152 height 24
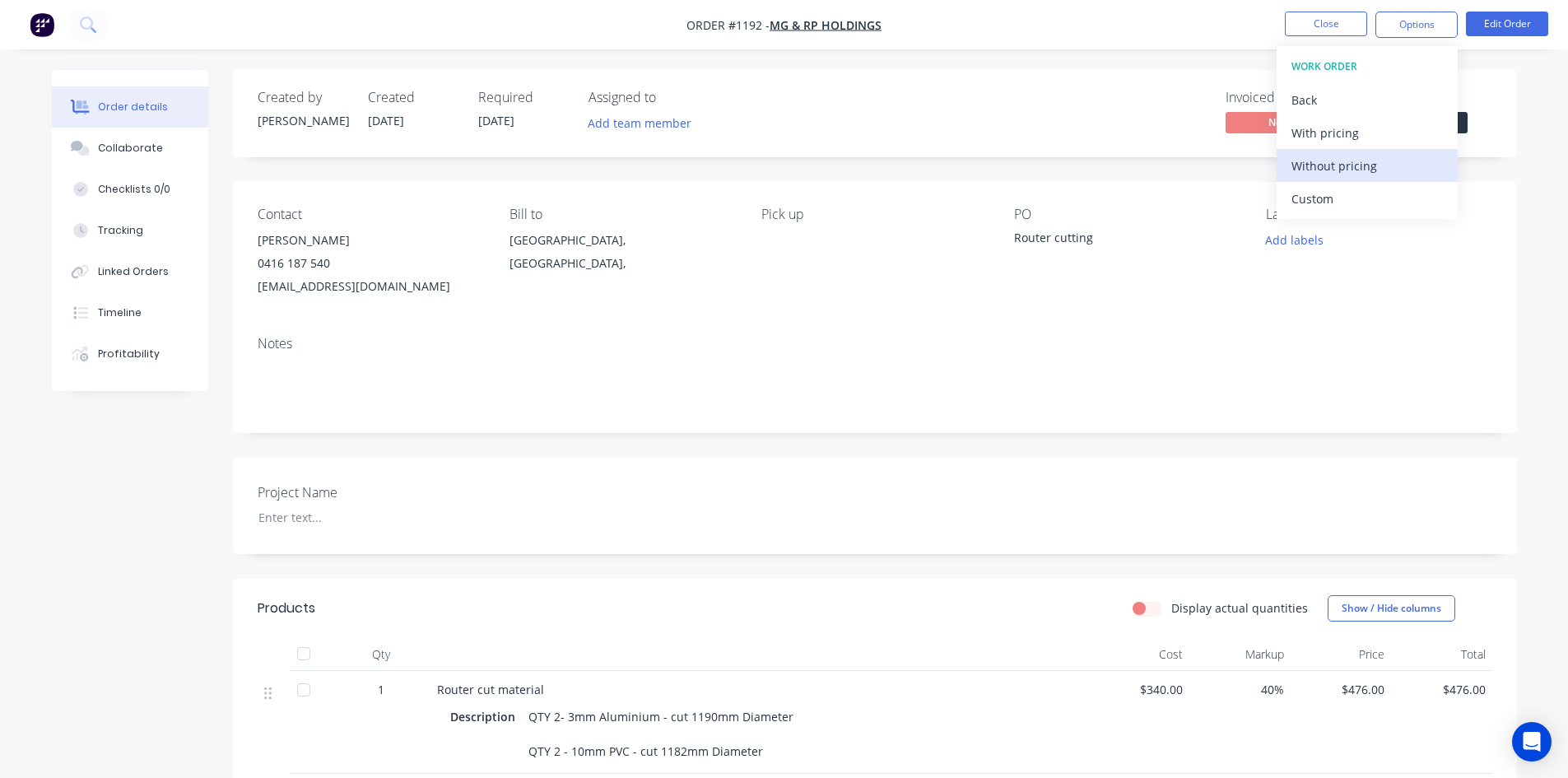
click at [1355, 172] on div "Without pricing" at bounding box center [1368, 165] width 152 height 24
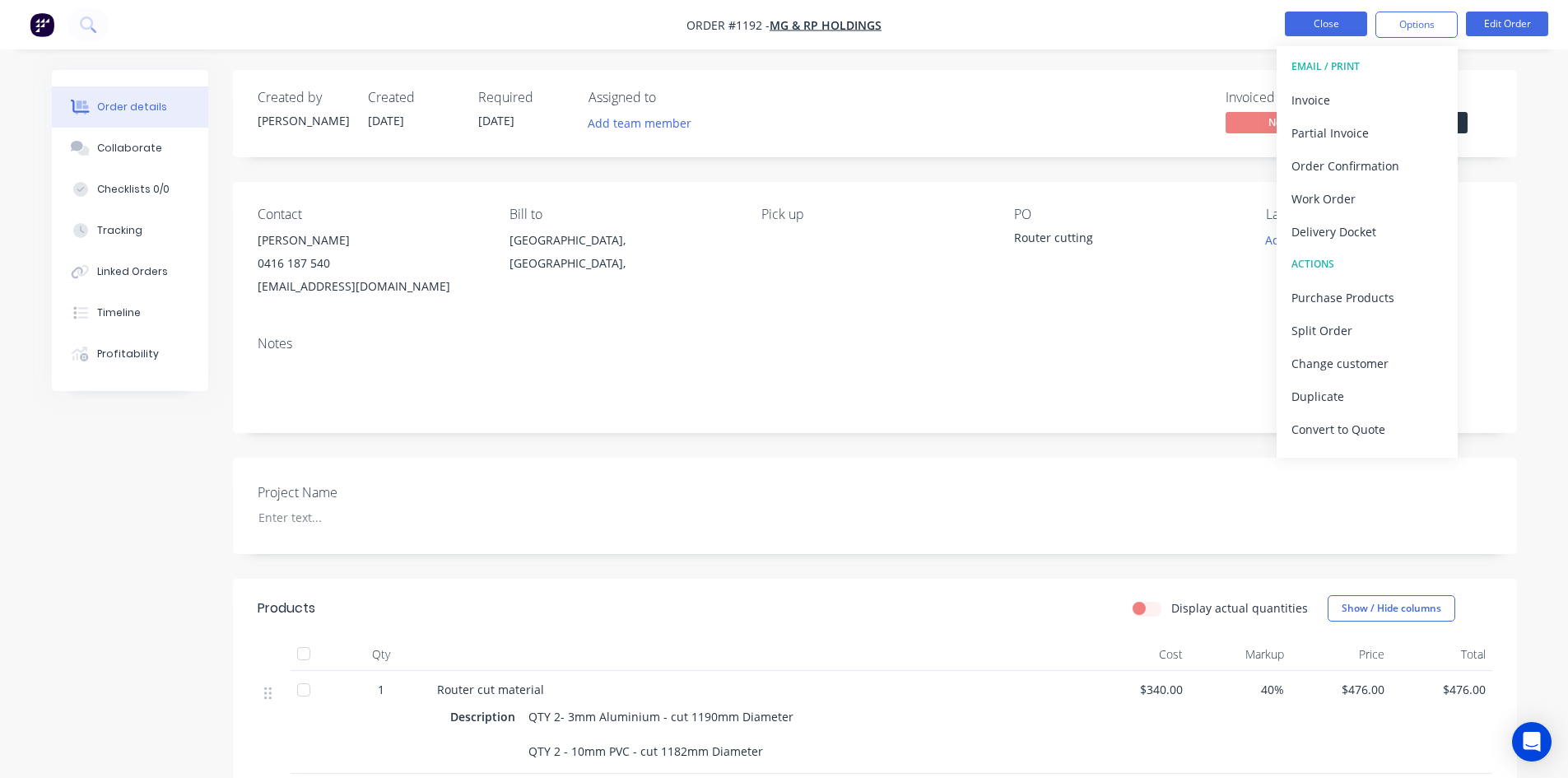
click at [1302, 21] on button "Close" at bounding box center [1327, 24] width 82 height 25
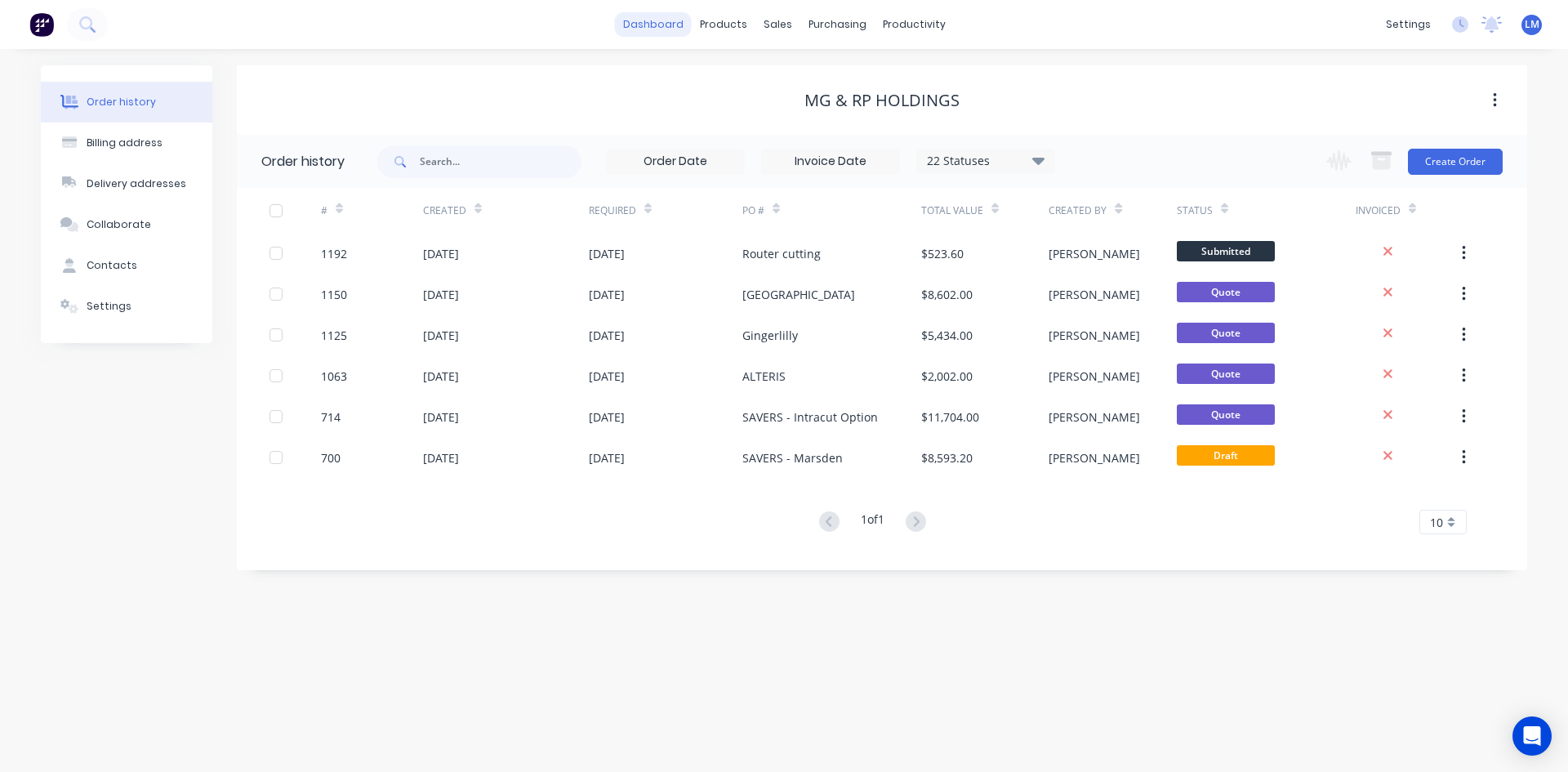
click at [659, 30] on link "dashboard" at bounding box center [654, 25] width 77 height 25
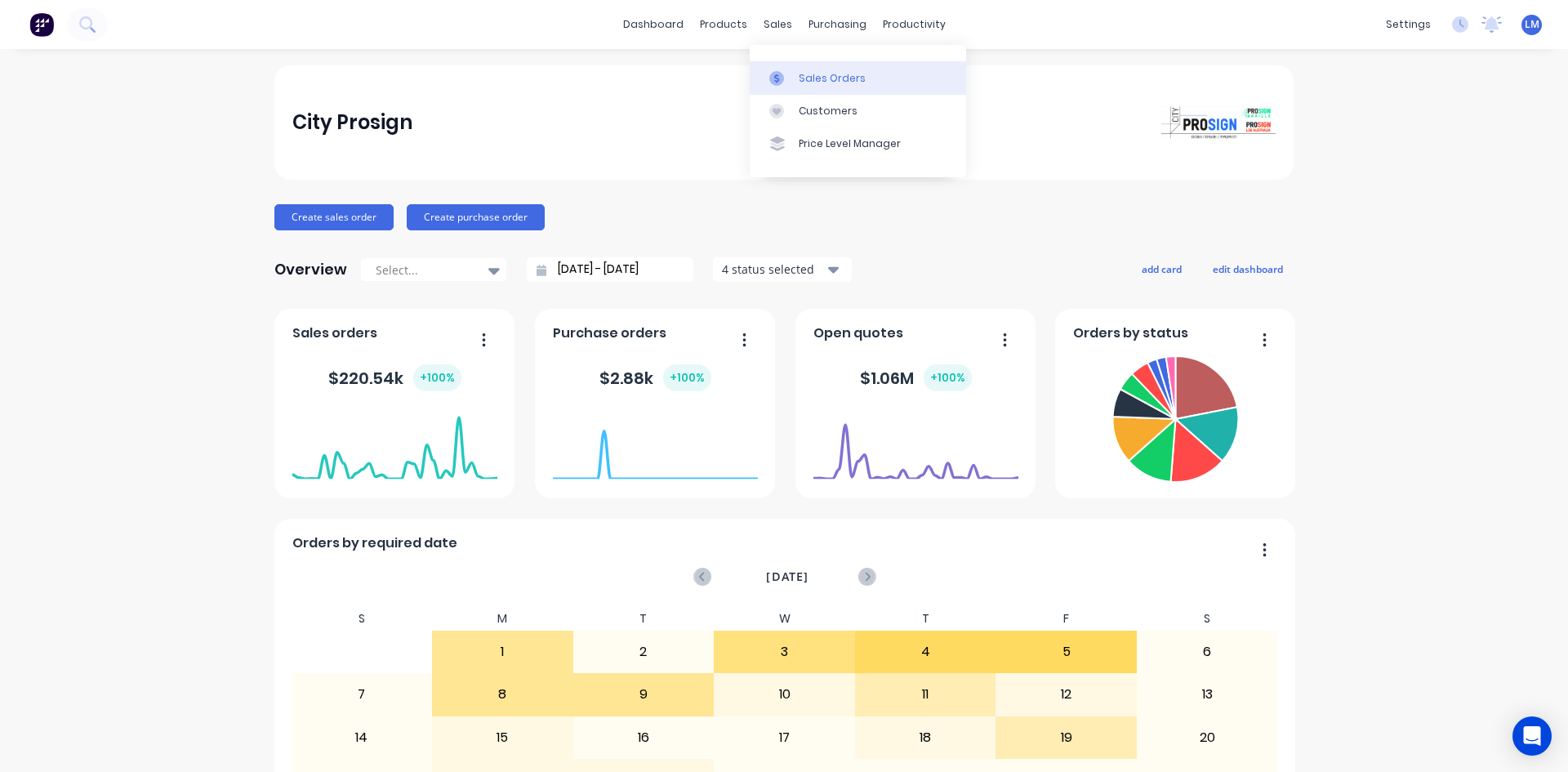
click at [845, 83] on div "Sales Orders" at bounding box center [833, 78] width 67 height 15
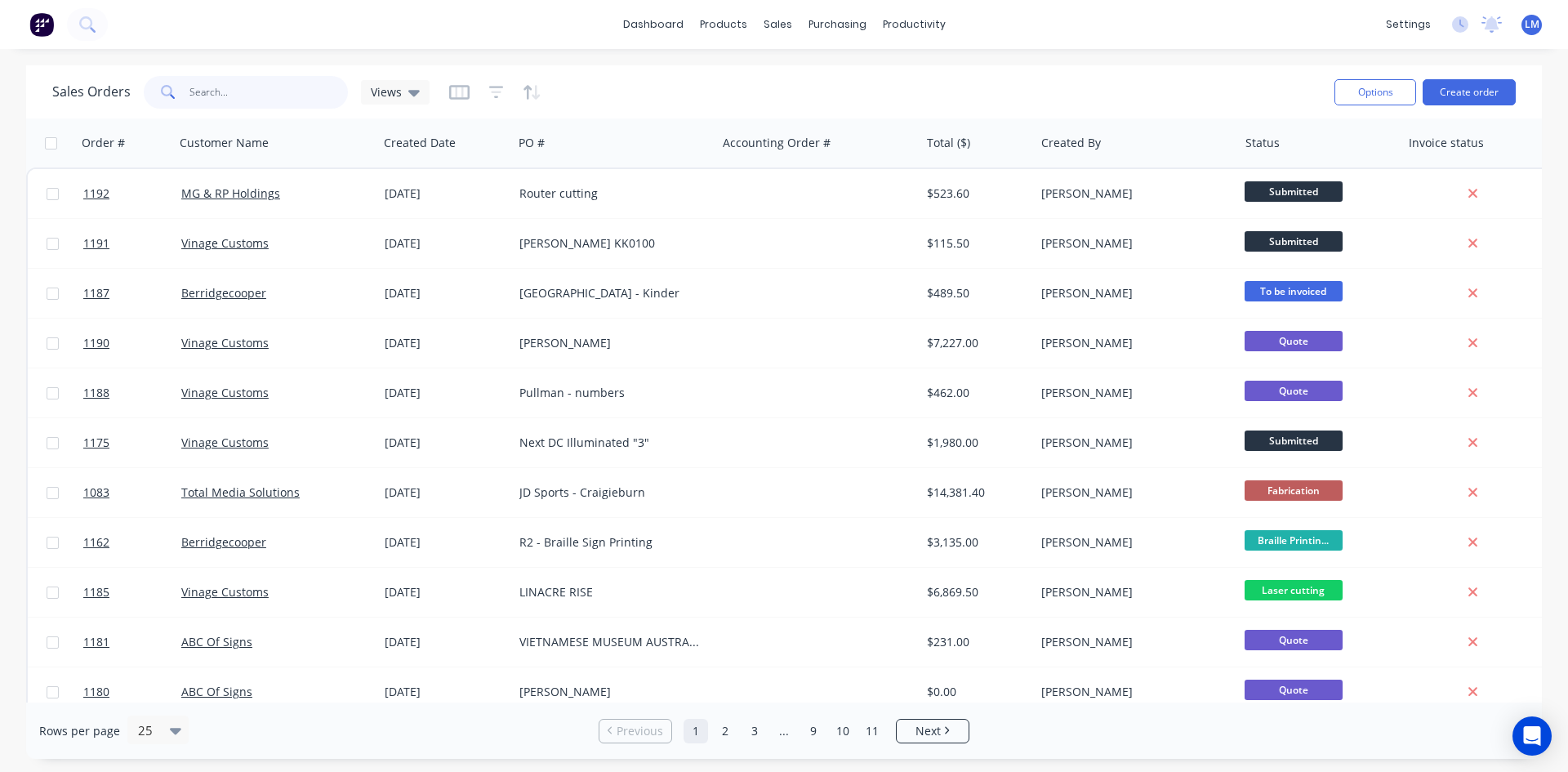
click at [218, 92] on input "text" at bounding box center [269, 92] width 159 height 33
type input "windsor"
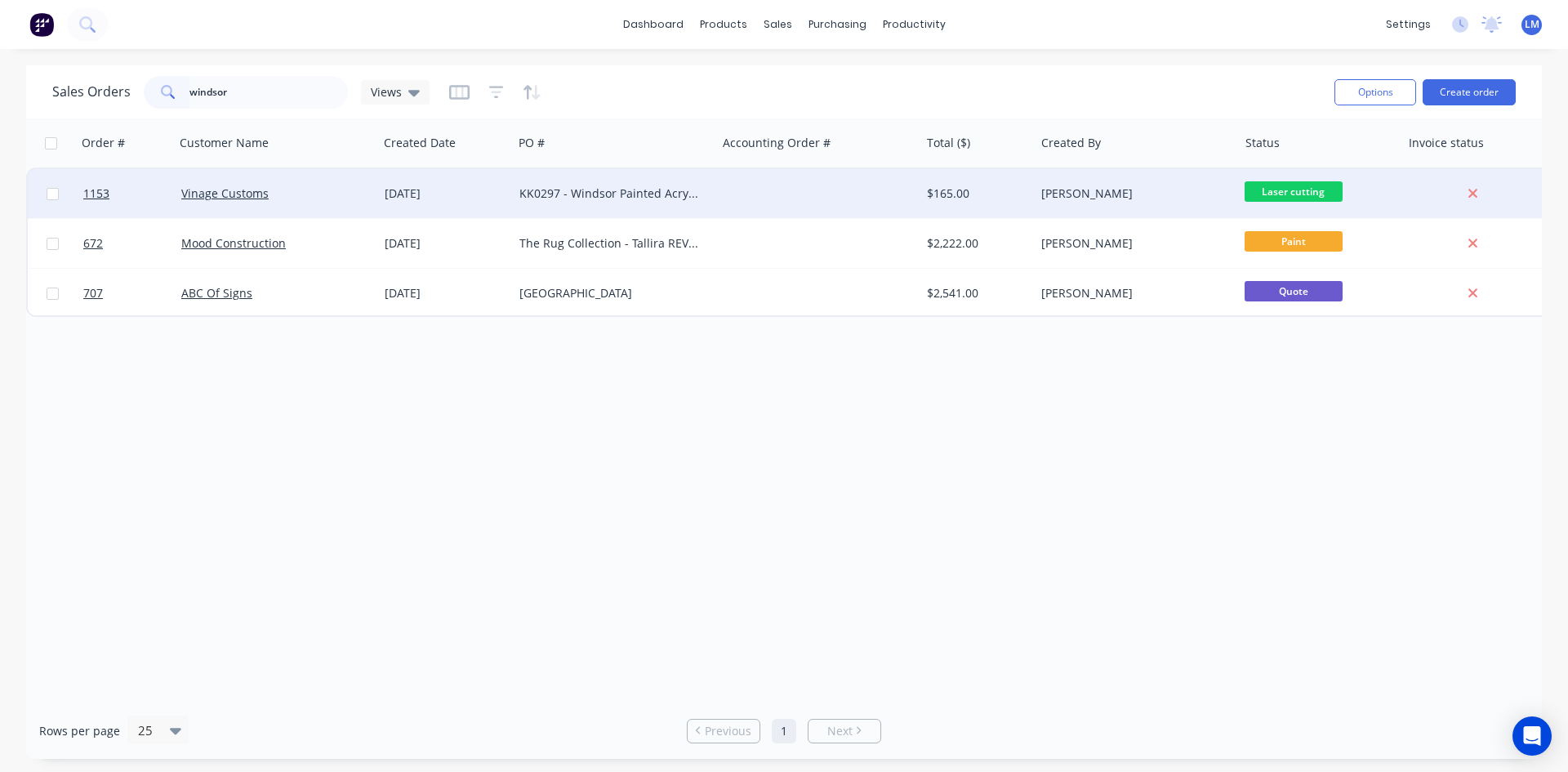
click at [593, 202] on div "KK0297 - Windsor Painted Acrylic" at bounding box center [614, 194] width 203 height 49
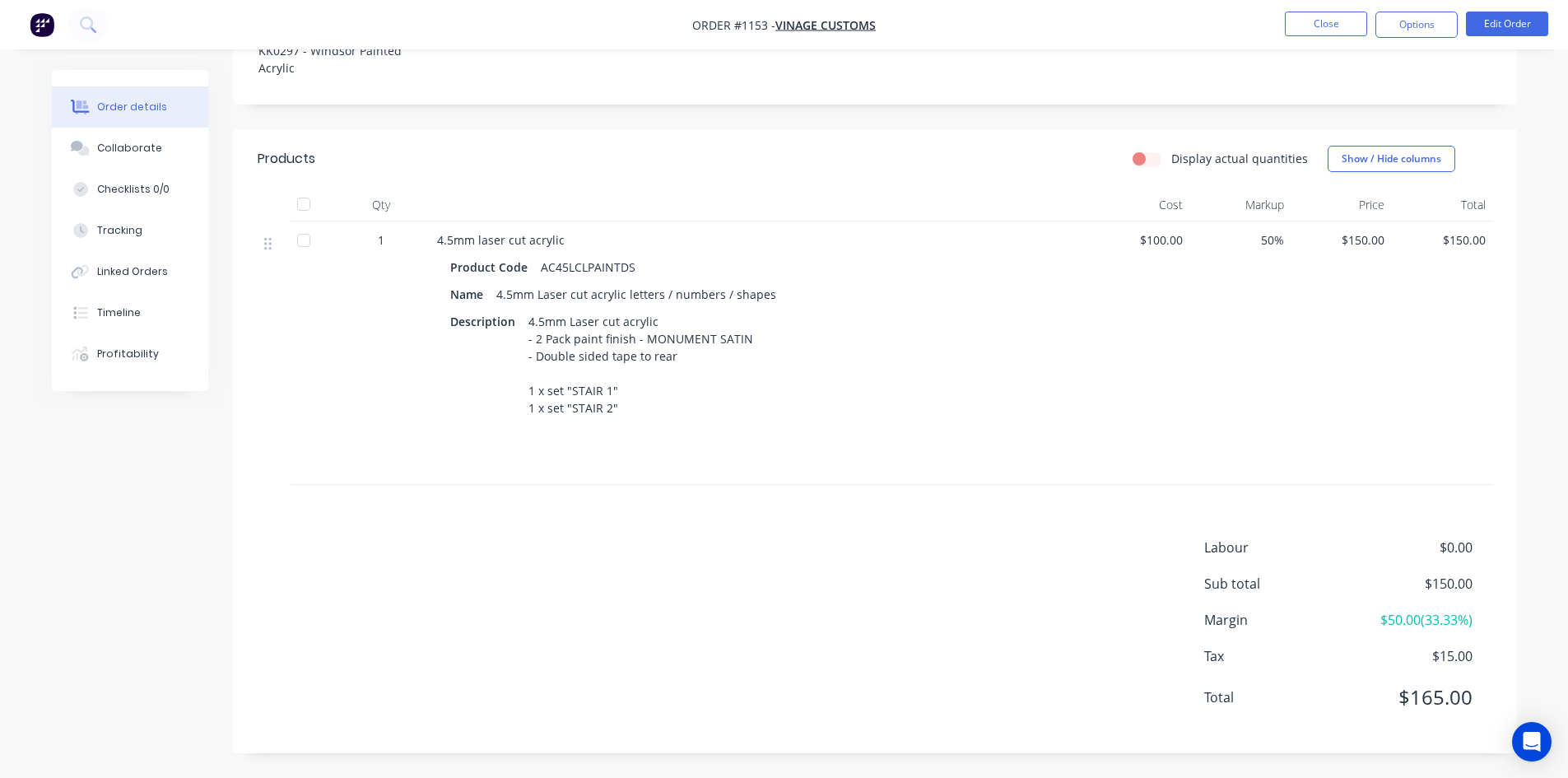
scroll to position [484, 0]
